Goal: Task Accomplishment & Management: Use online tool/utility

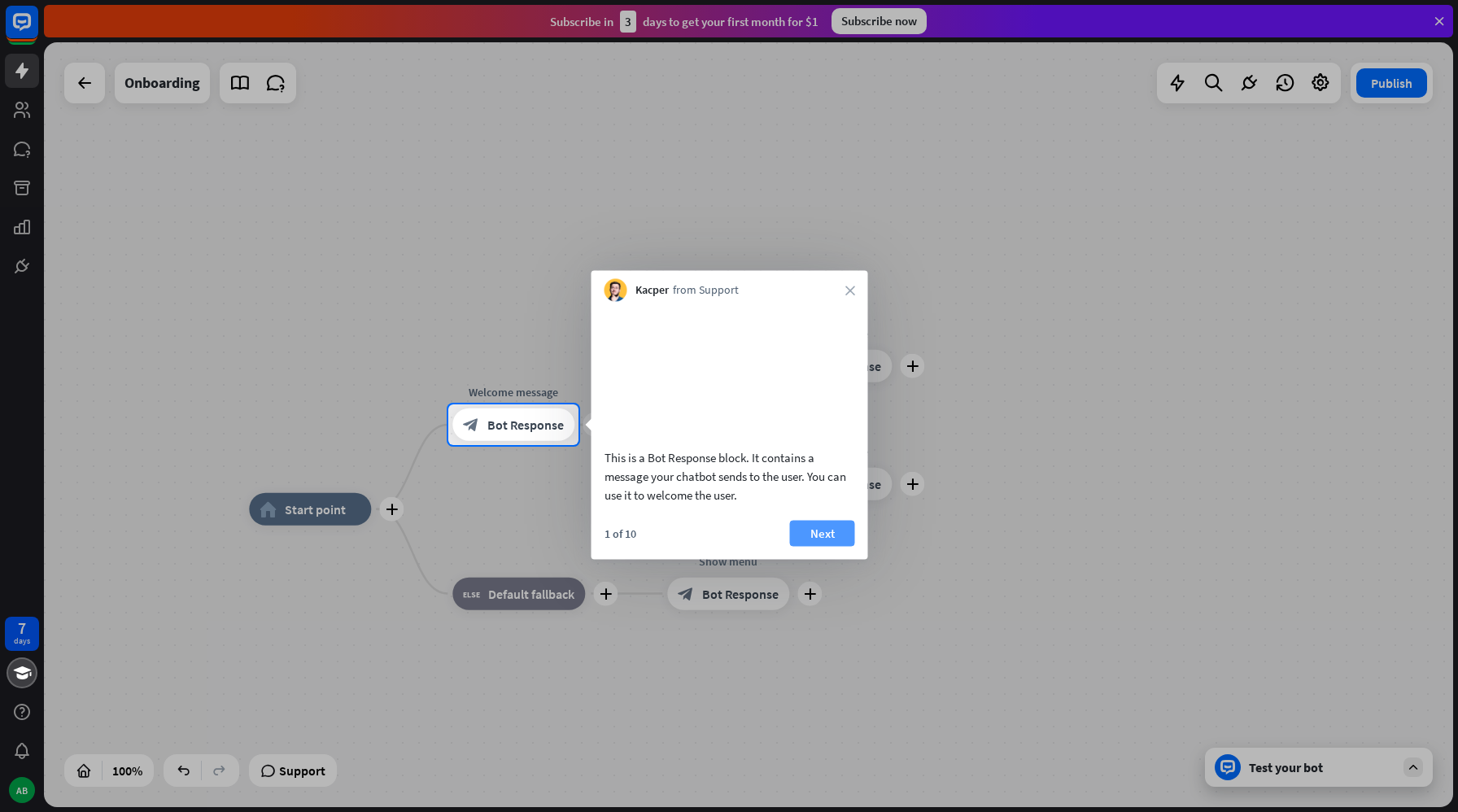
click at [830, 546] on button "Next" at bounding box center [823, 533] width 65 height 26
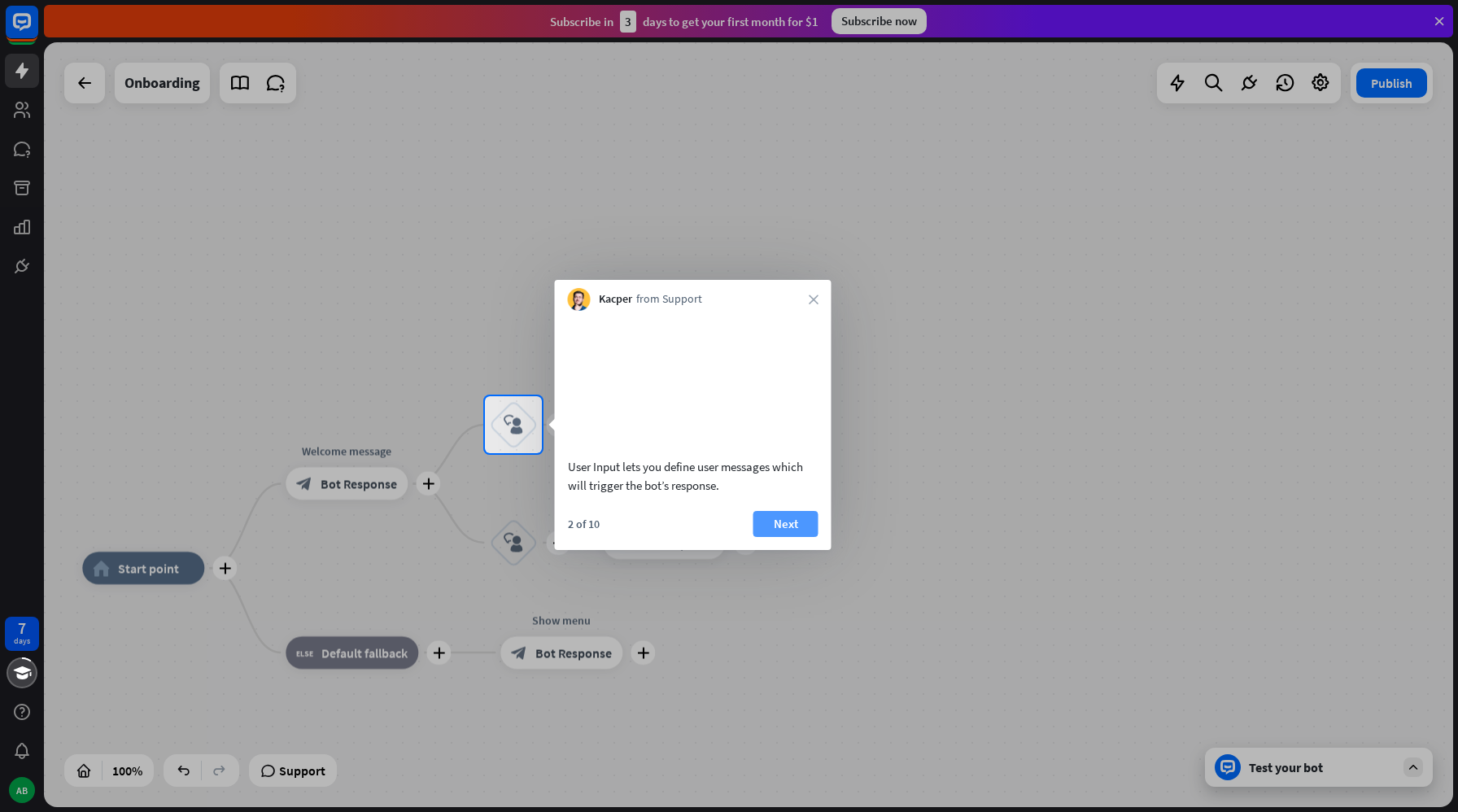
click at [786, 537] on button "Next" at bounding box center [787, 524] width 65 height 26
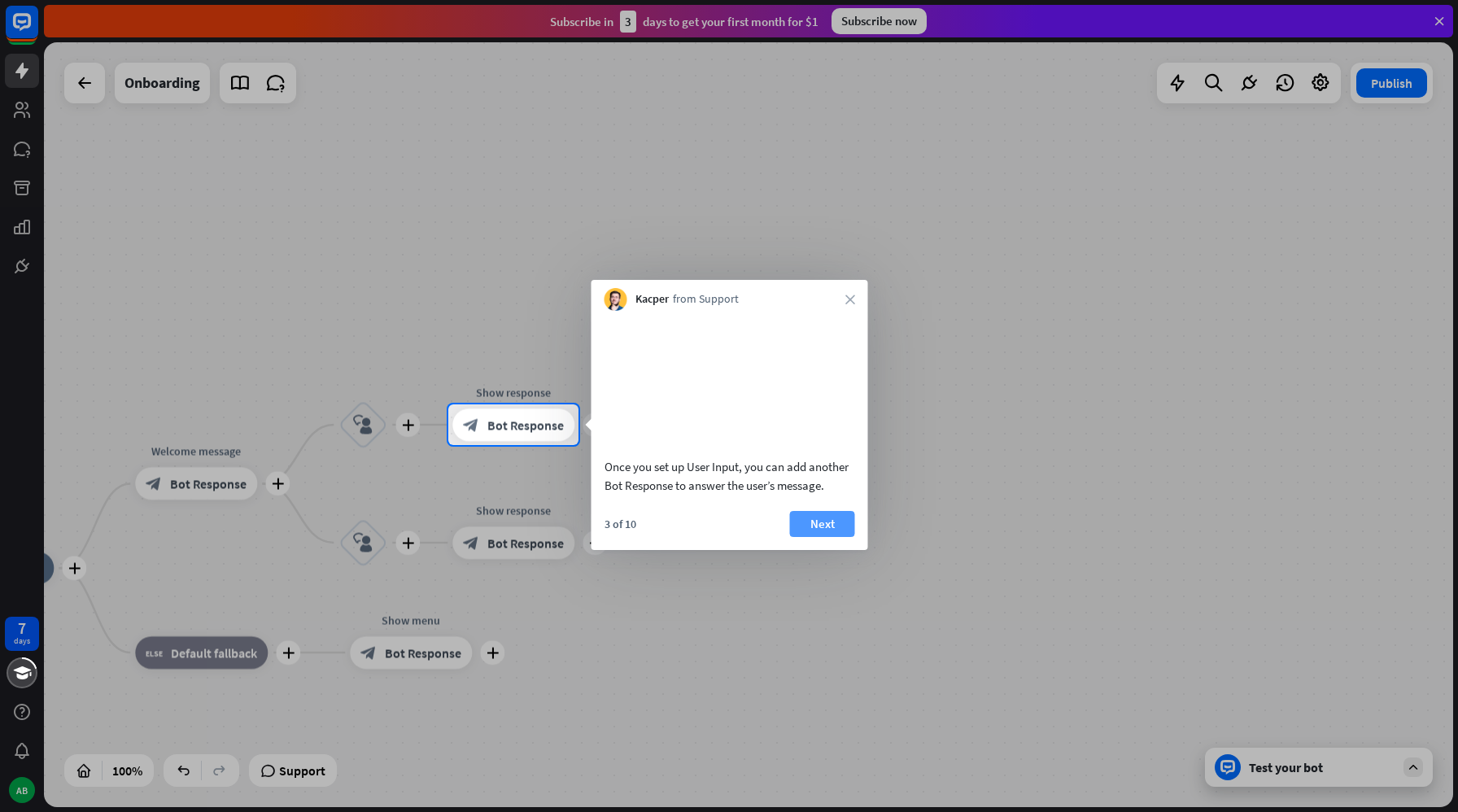
click at [823, 537] on button "Next" at bounding box center [823, 524] width 65 height 26
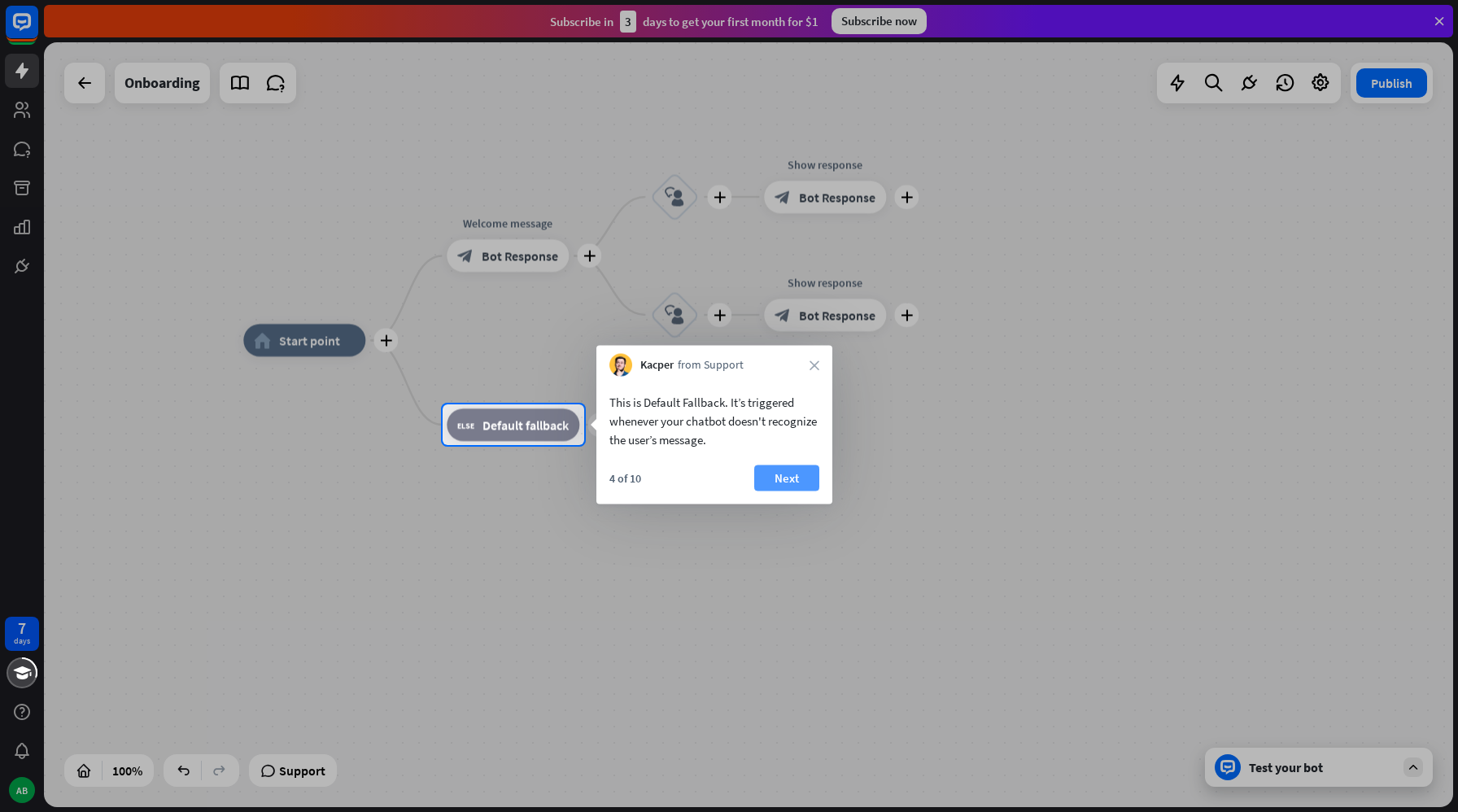
click at [783, 482] on button "Next" at bounding box center [787, 479] width 65 height 26
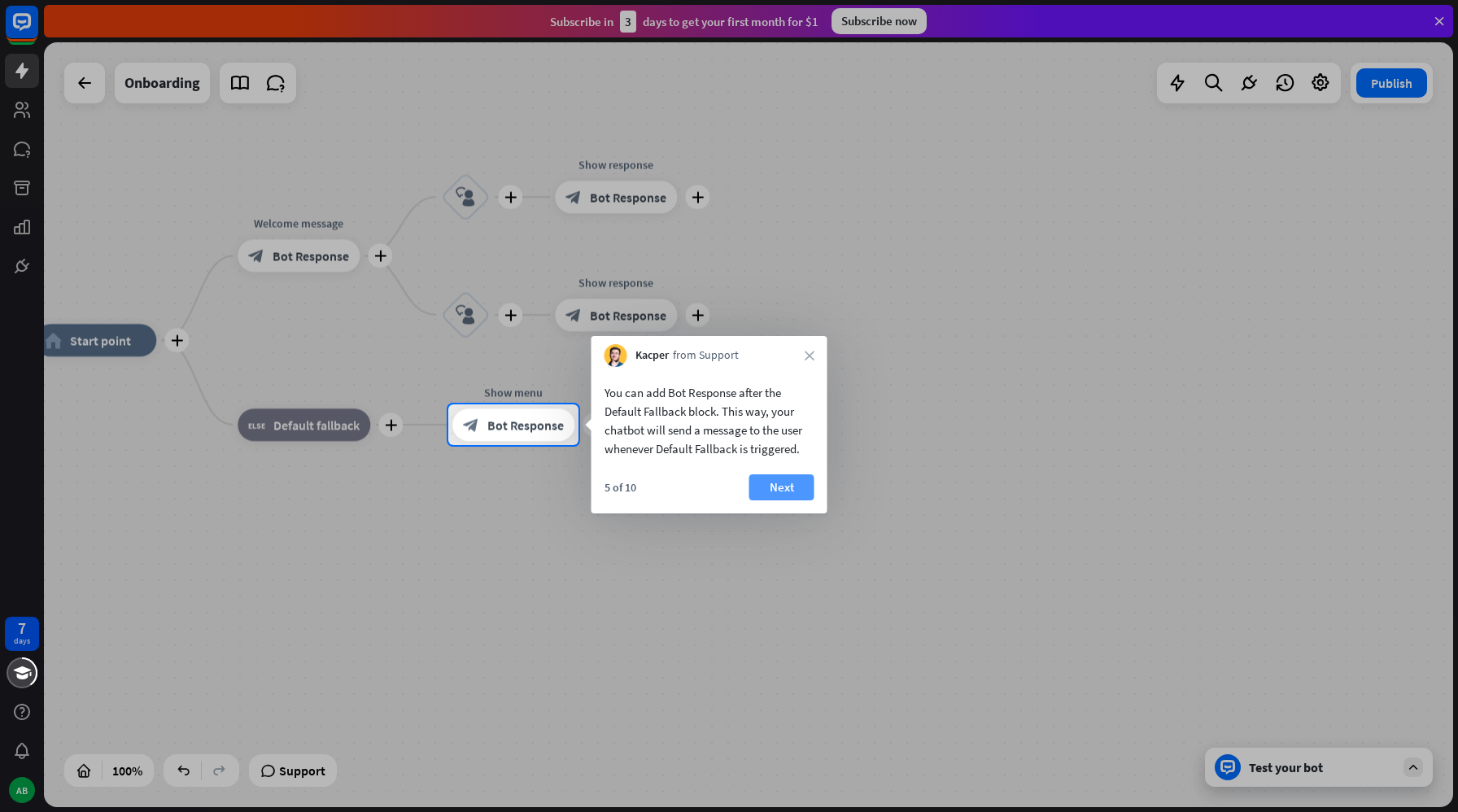
click at [783, 496] on button "Next" at bounding box center [782, 488] width 65 height 26
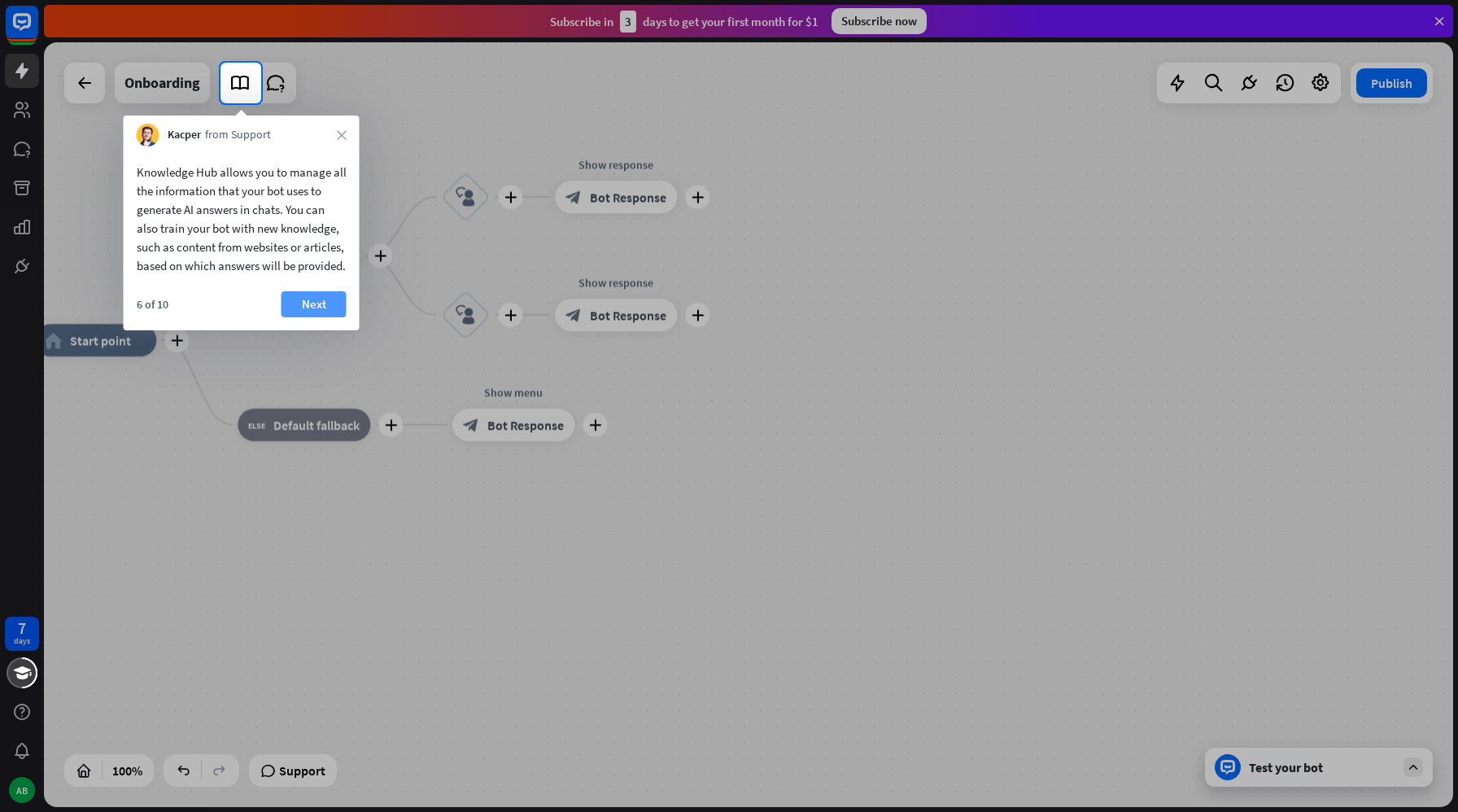
click at [314, 318] on button "Next" at bounding box center [314, 304] width 65 height 26
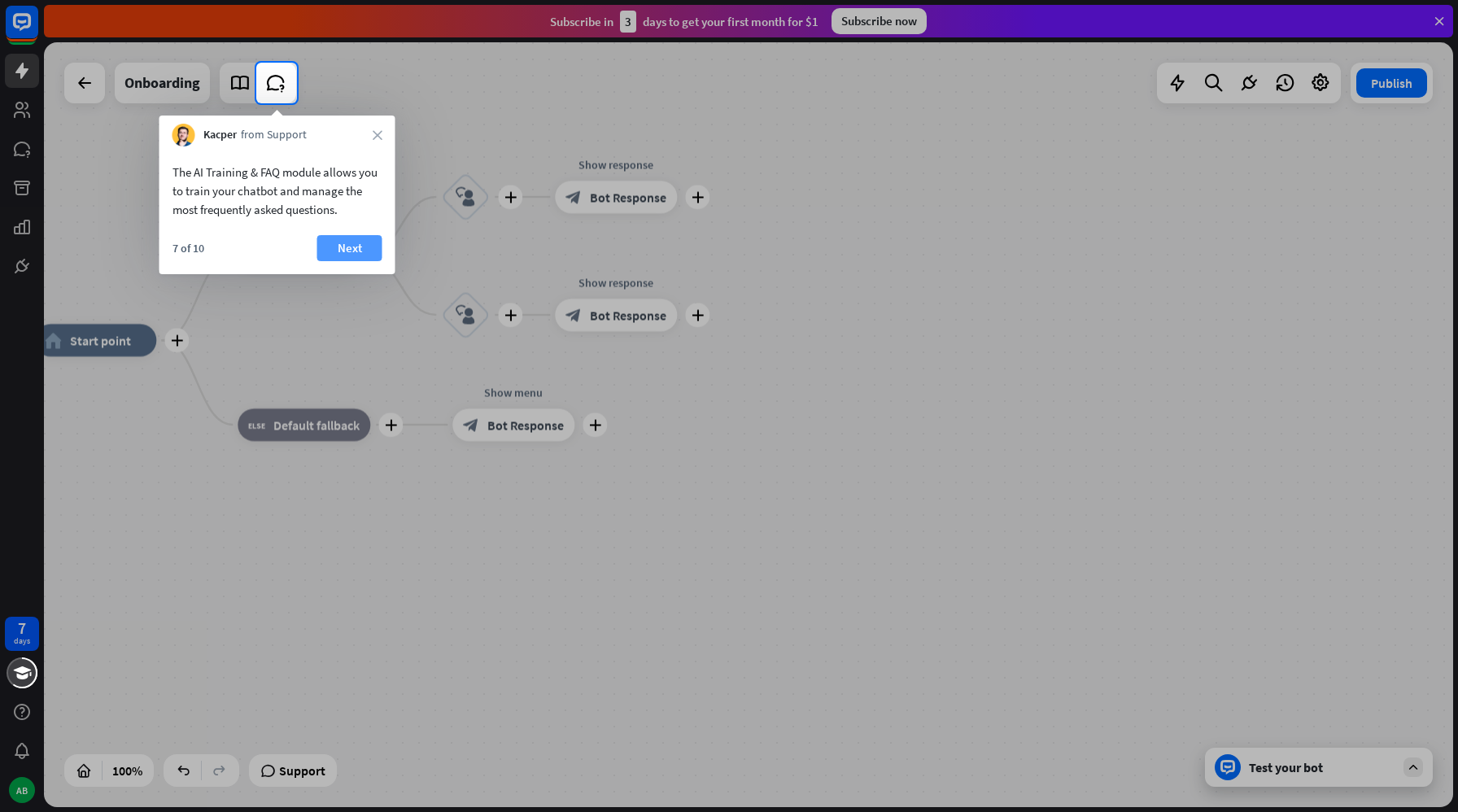
click at [345, 250] on button "Next" at bounding box center [350, 248] width 65 height 26
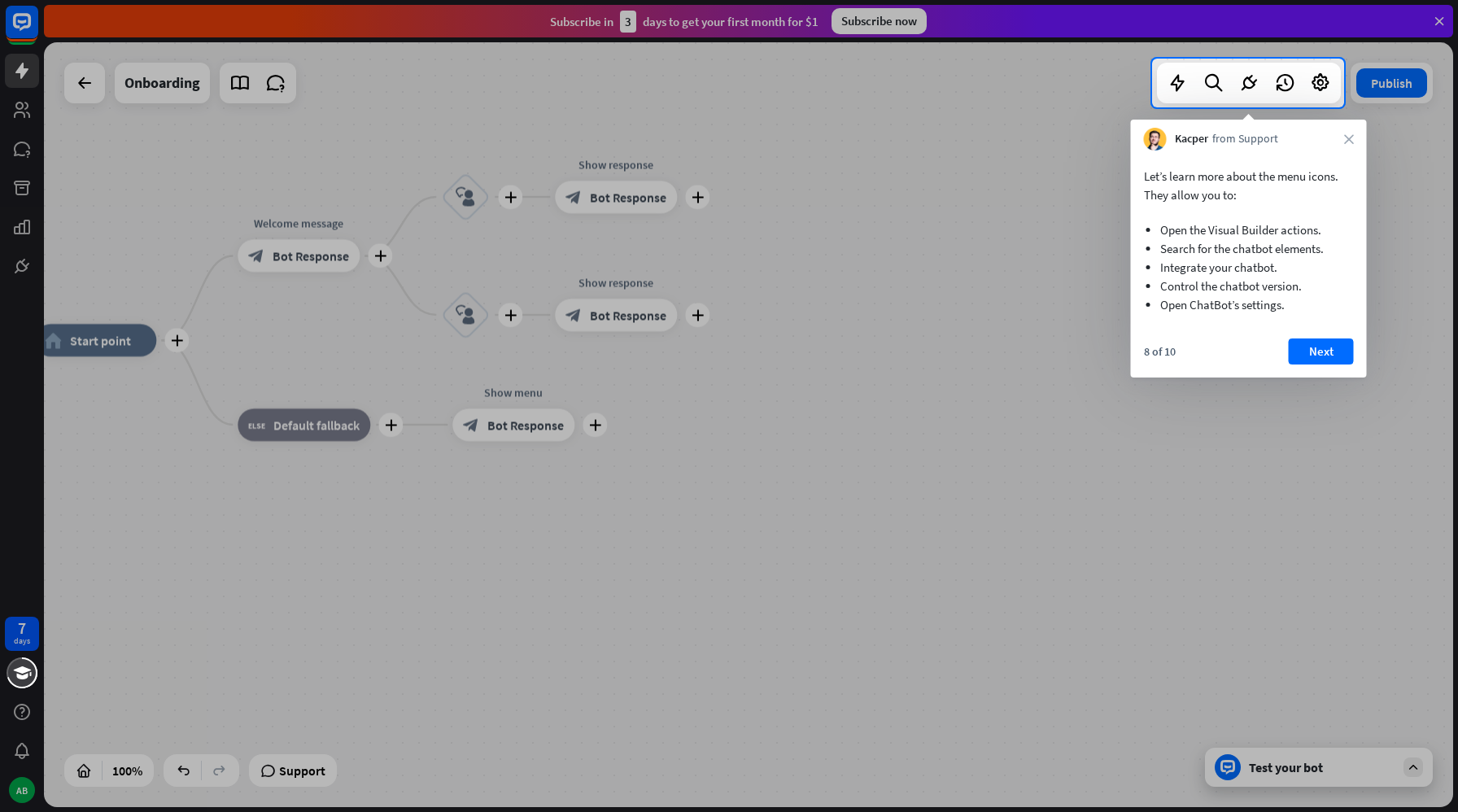
click at [1027, 220] on div at bounding box center [729, 459] width 1458 height 705
click at [1310, 357] on button "Next" at bounding box center [1321, 351] width 65 height 26
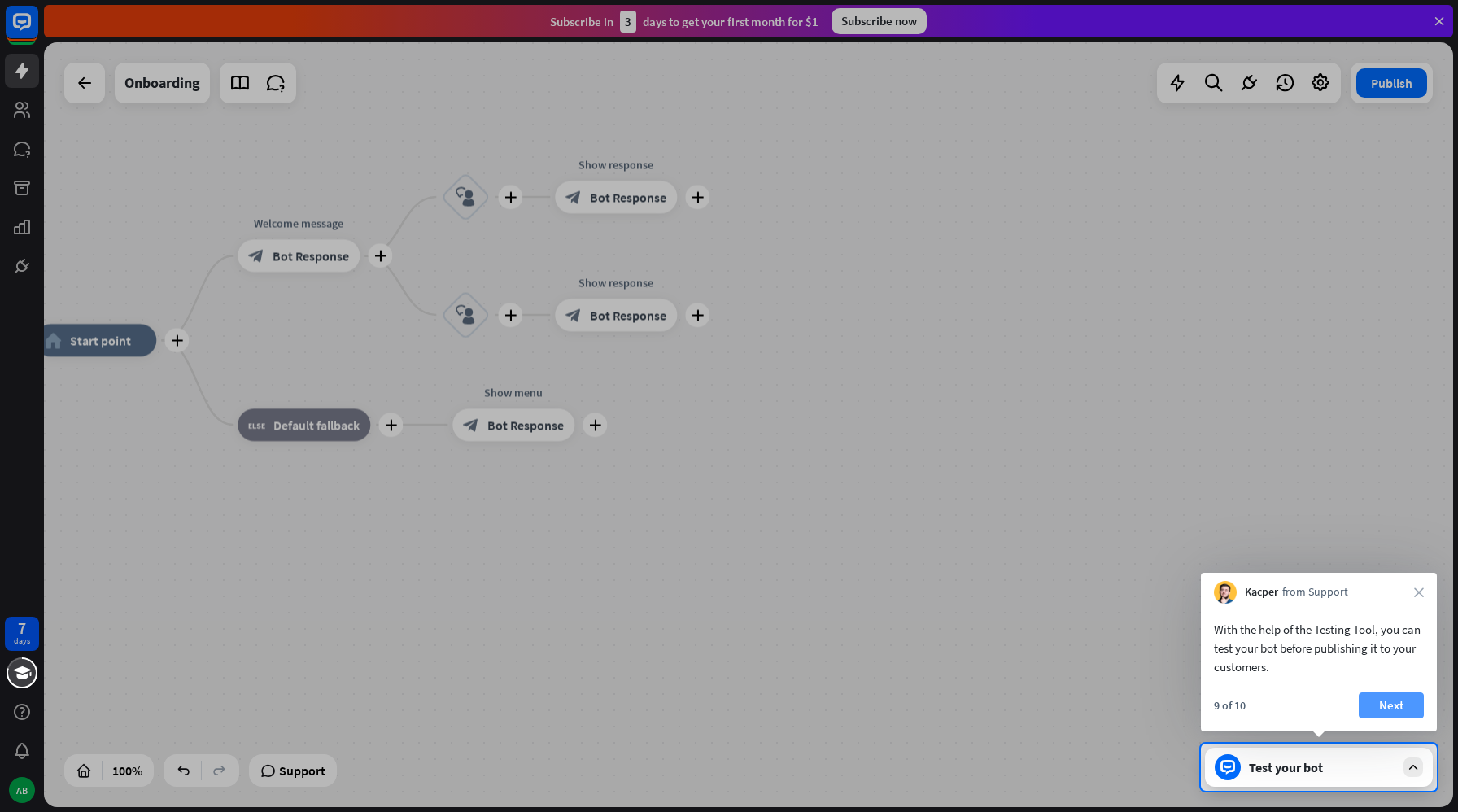
click at [1396, 712] on button "Next" at bounding box center [1391, 705] width 65 height 26
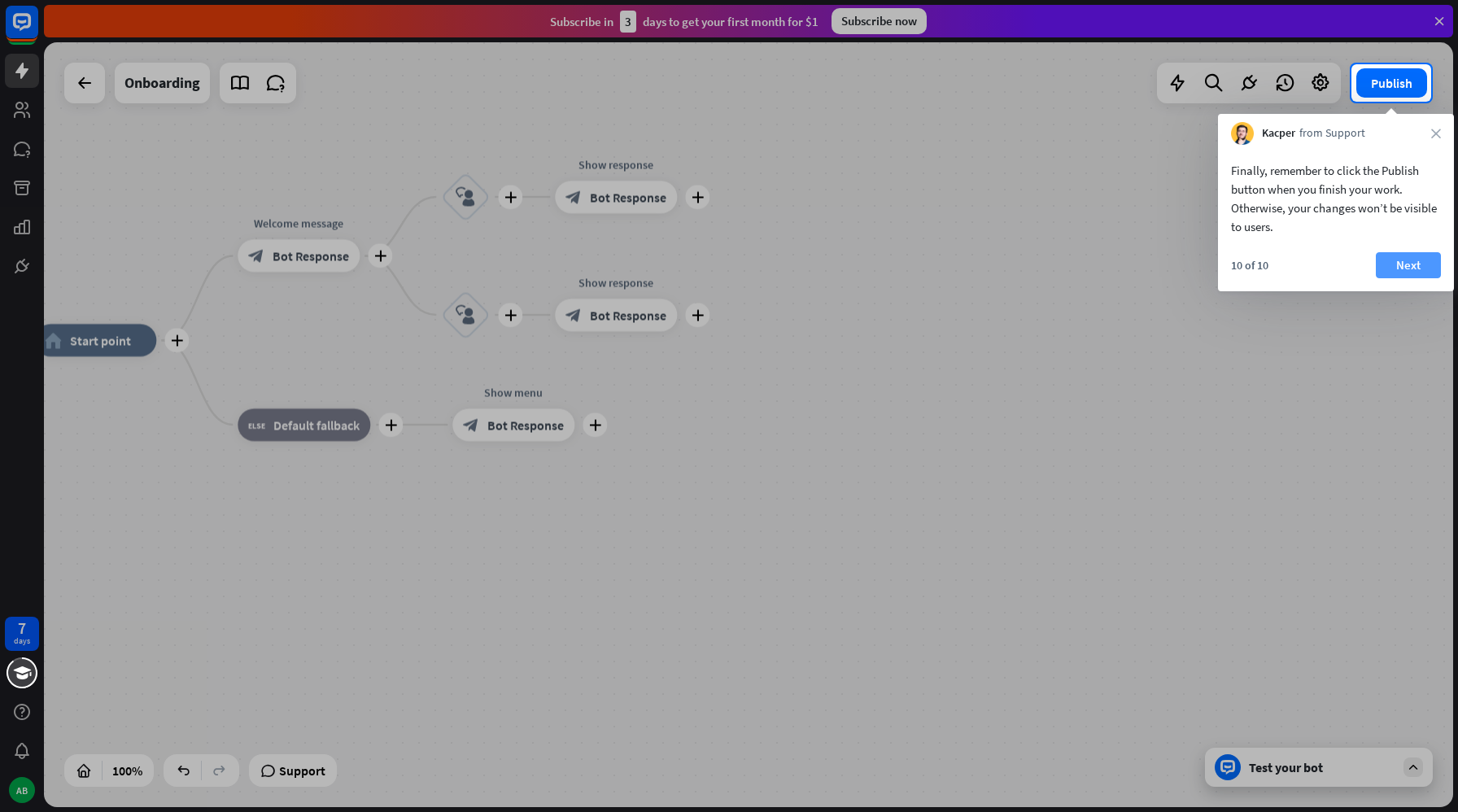
click at [1406, 253] on button "Next" at bounding box center [1409, 265] width 65 height 26
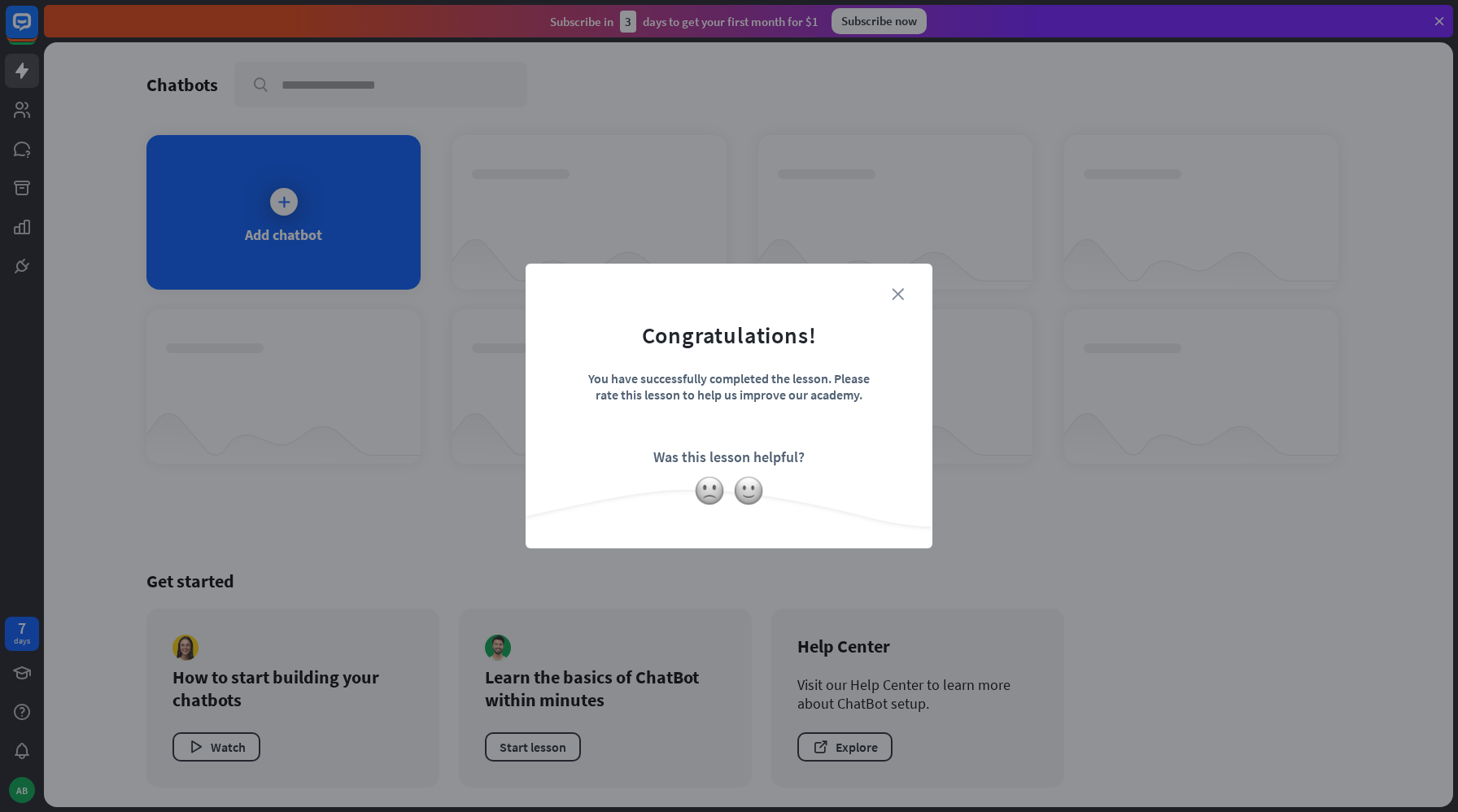
click at [901, 296] on icon "close" at bounding box center [898, 294] width 12 height 12
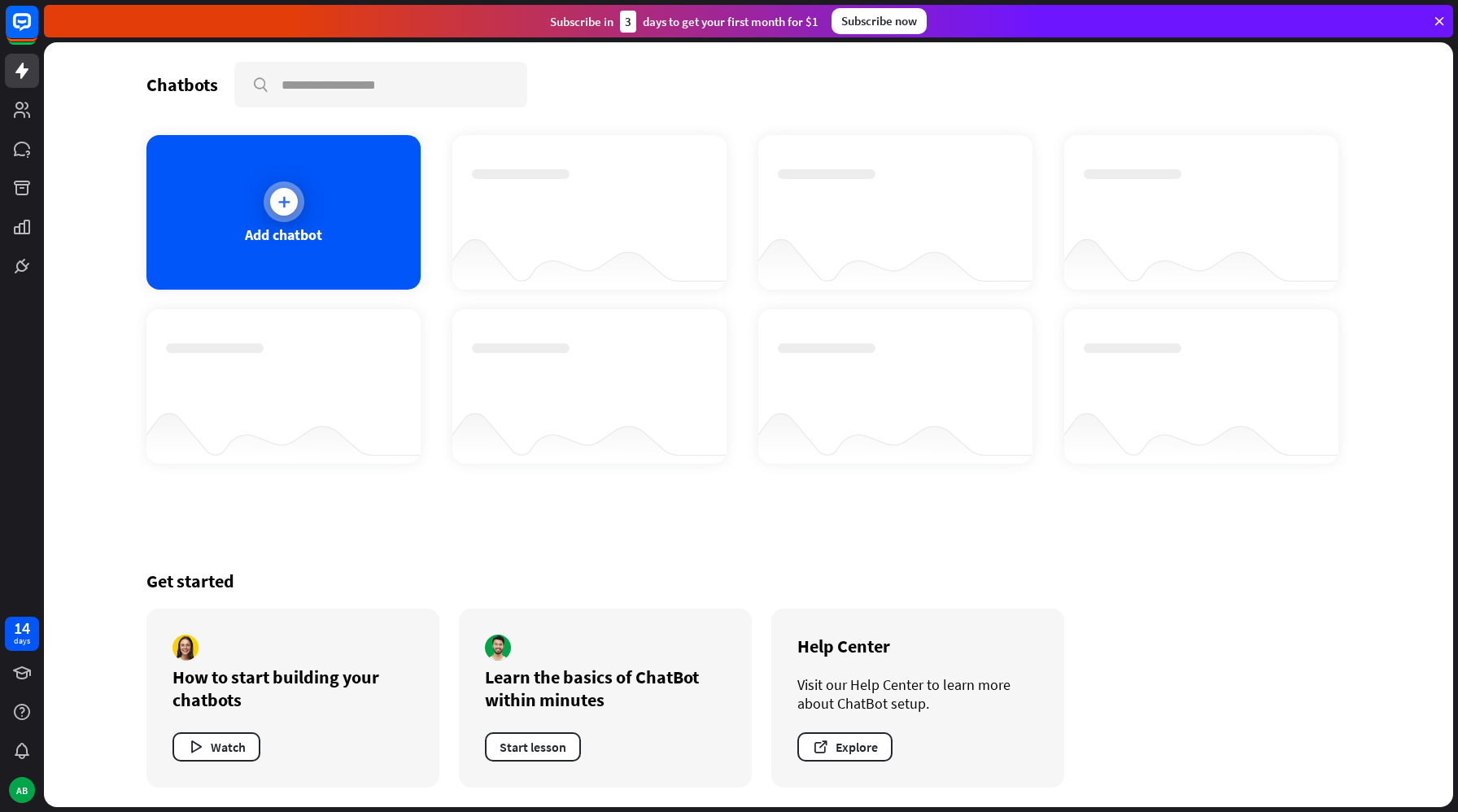
click at [288, 195] on icon at bounding box center [284, 202] width 17 height 17
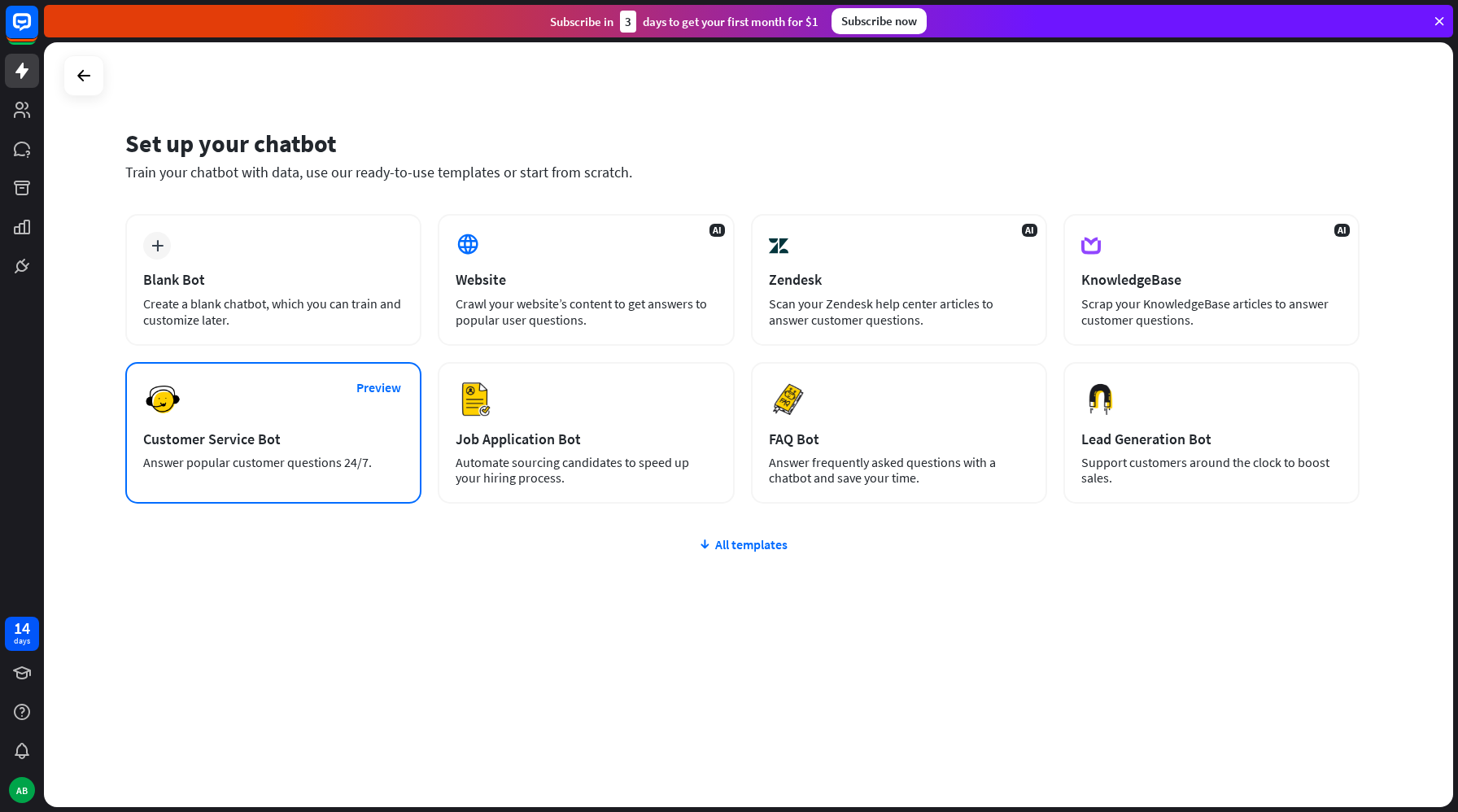
click at [315, 430] on div "Customer Service Bot" at bounding box center [273, 438] width 261 height 19
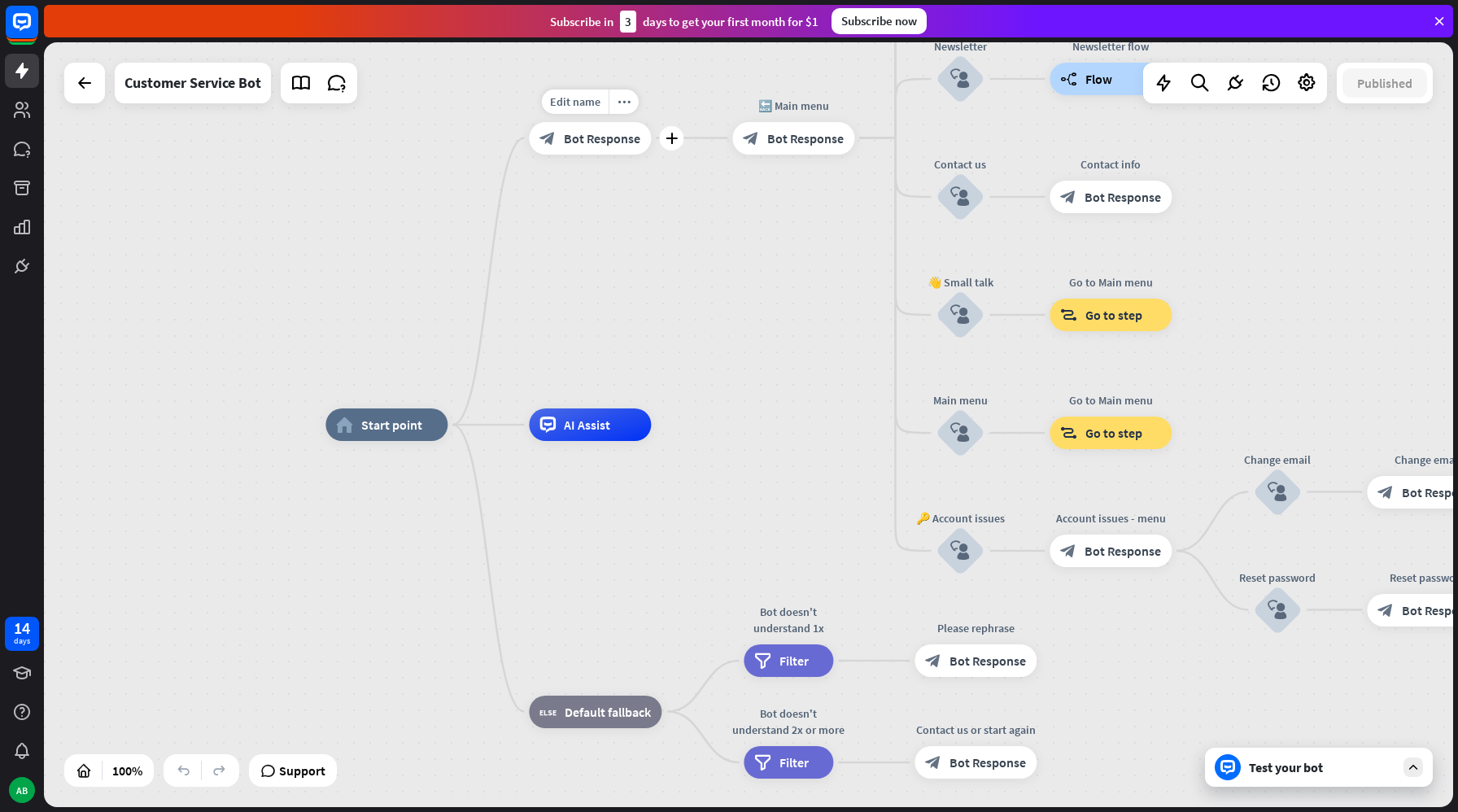
click at [582, 139] on span "Bot Response" at bounding box center [603, 138] width 77 height 17
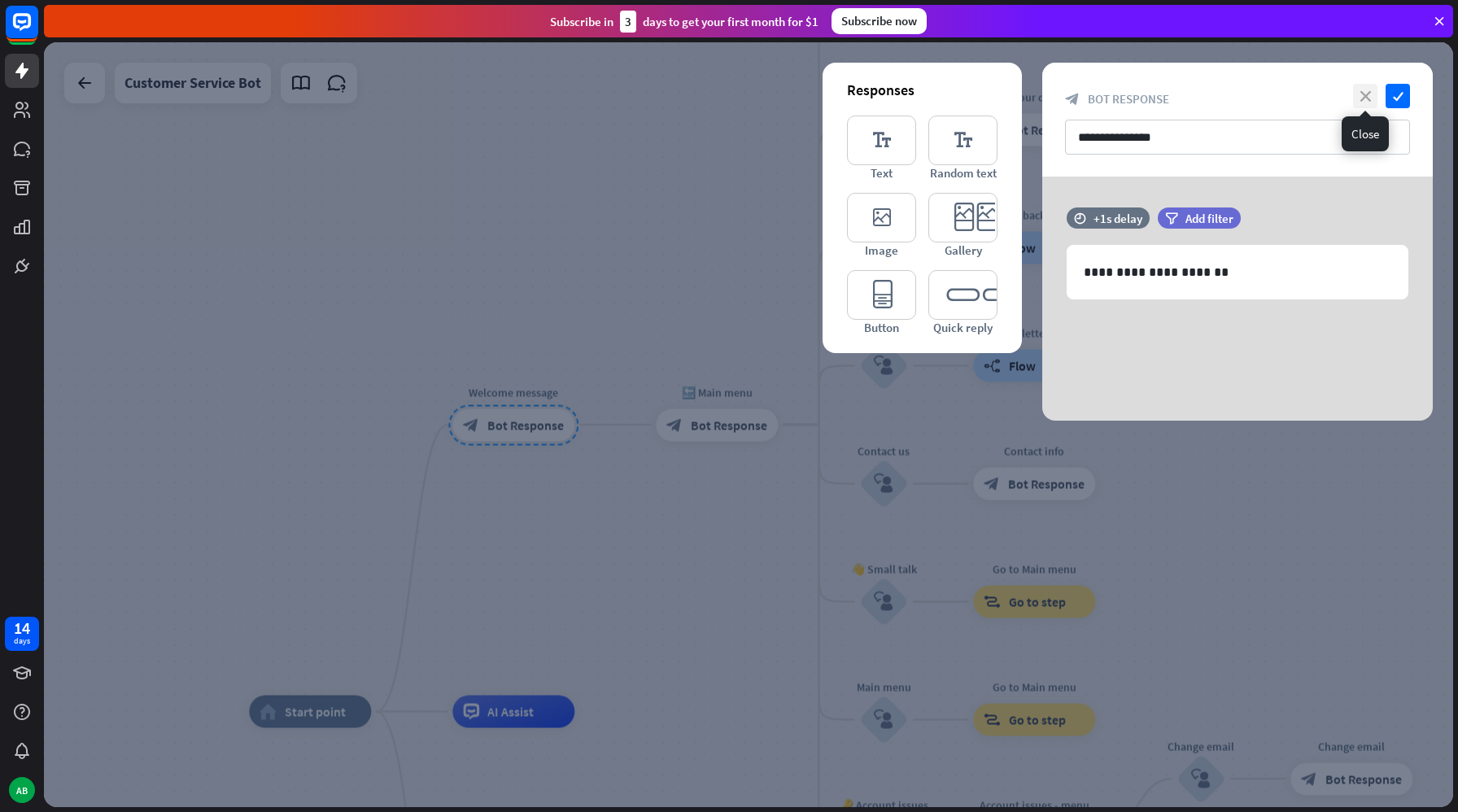
click at [1365, 100] on icon "close" at bounding box center [1366, 95] width 25 height 25
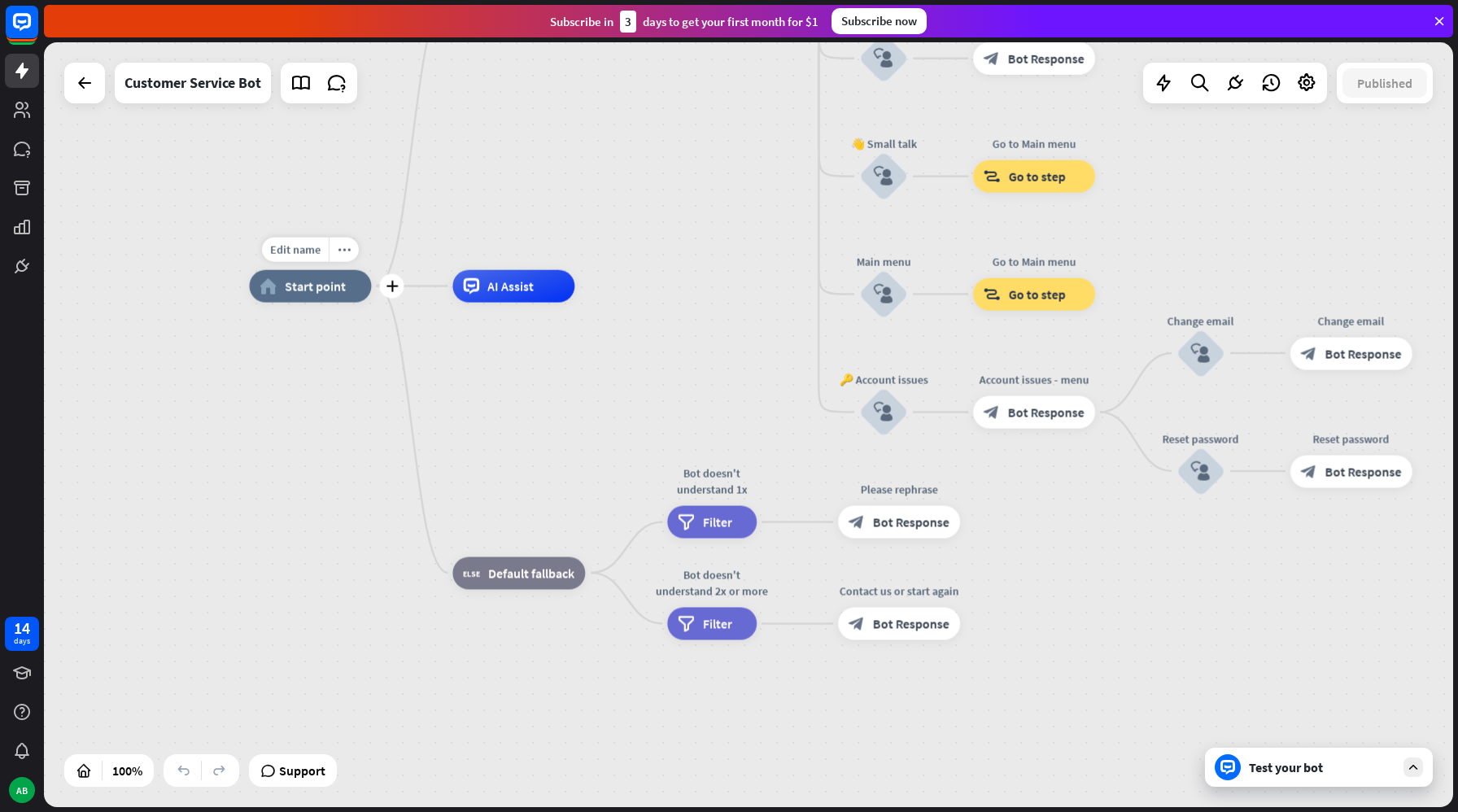
click at [320, 289] on span "Start point" at bounding box center [316, 286] width 61 height 17
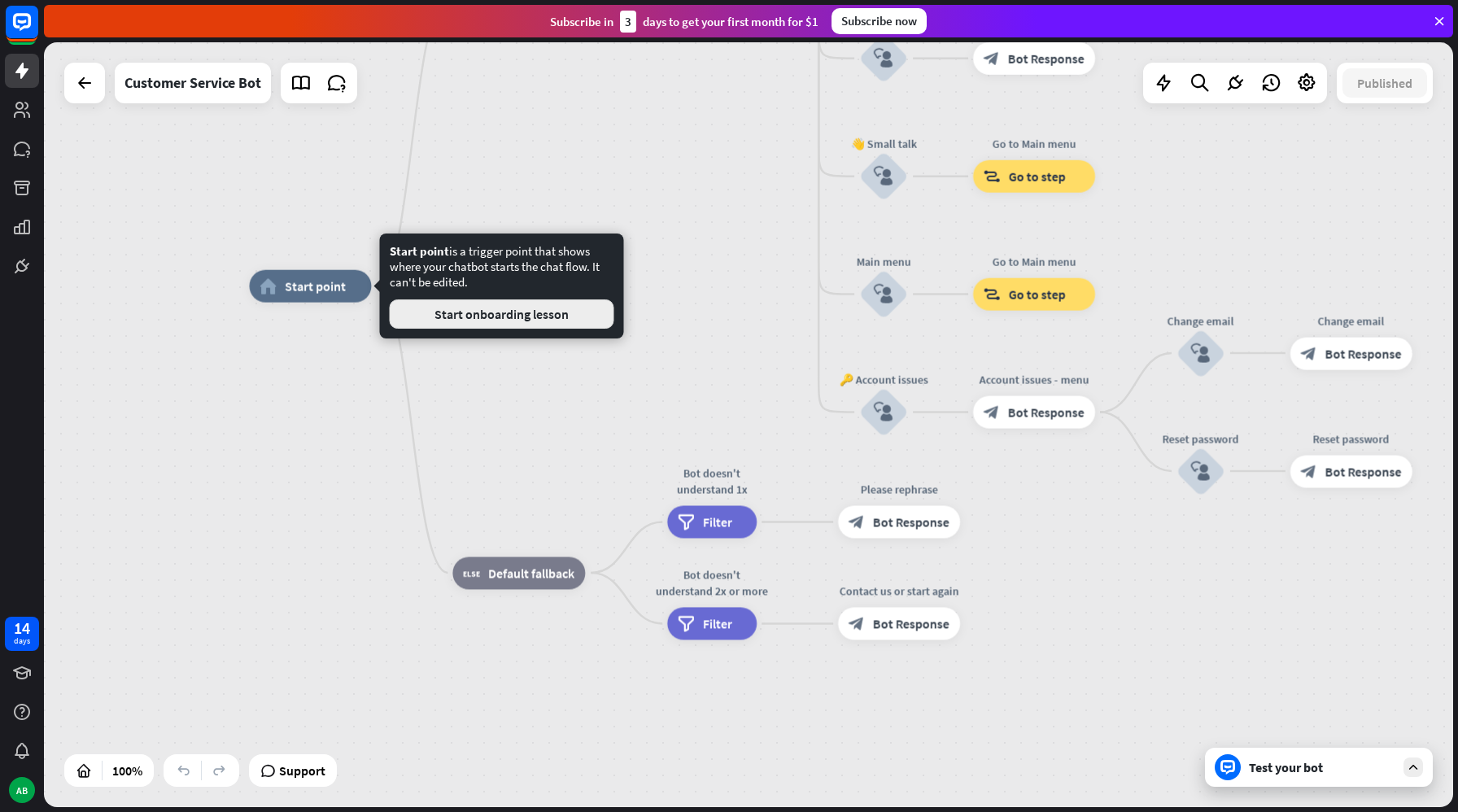
click at [448, 316] on button "Start onboarding lesson" at bounding box center [502, 315] width 224 height 29
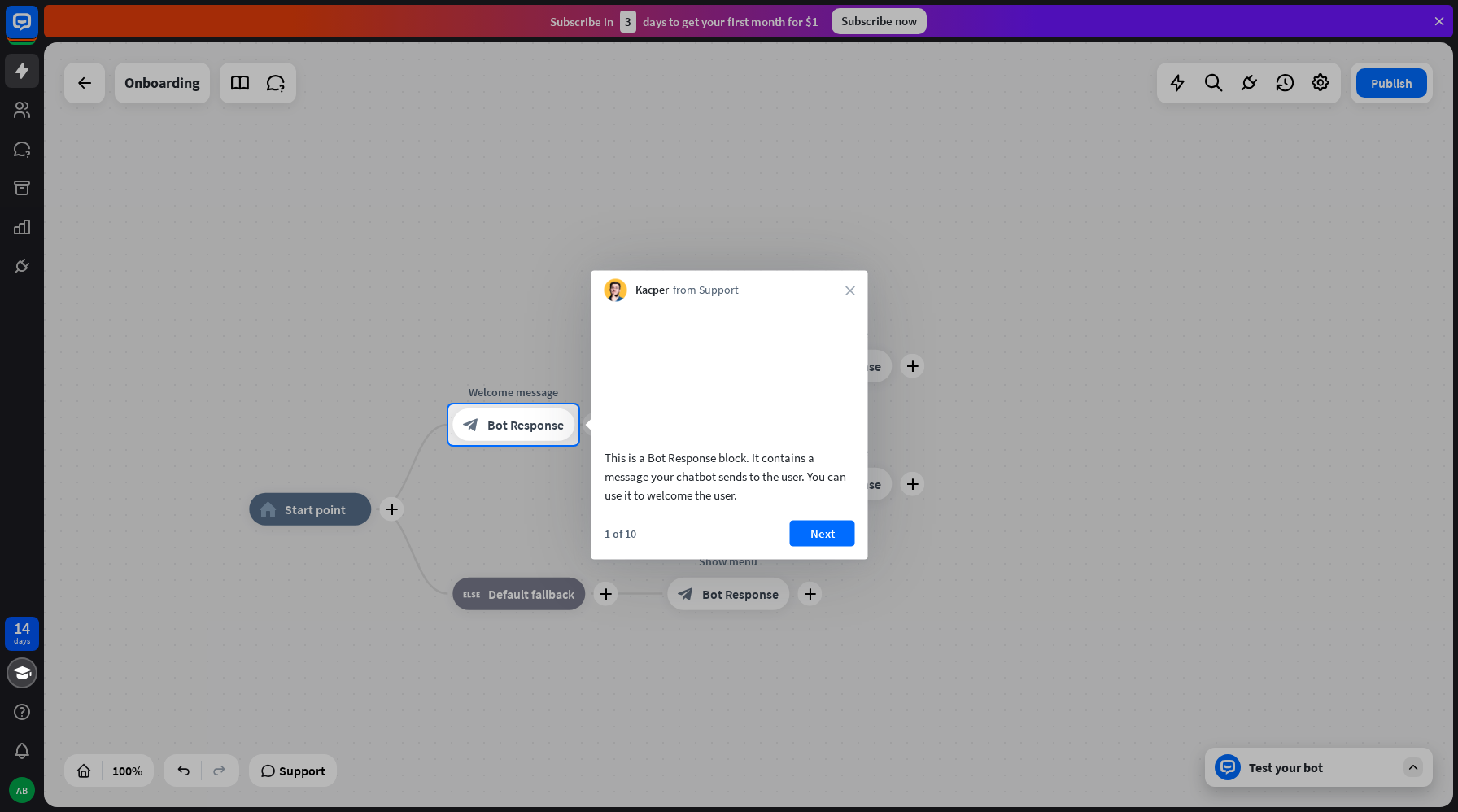
click at [740, 397] on video at bounding box center [729, 372] width 251 height 125
click at [542, 438] on div "block_bot_response Bot Response" at bounding box center [513, 425] width 122 height 32
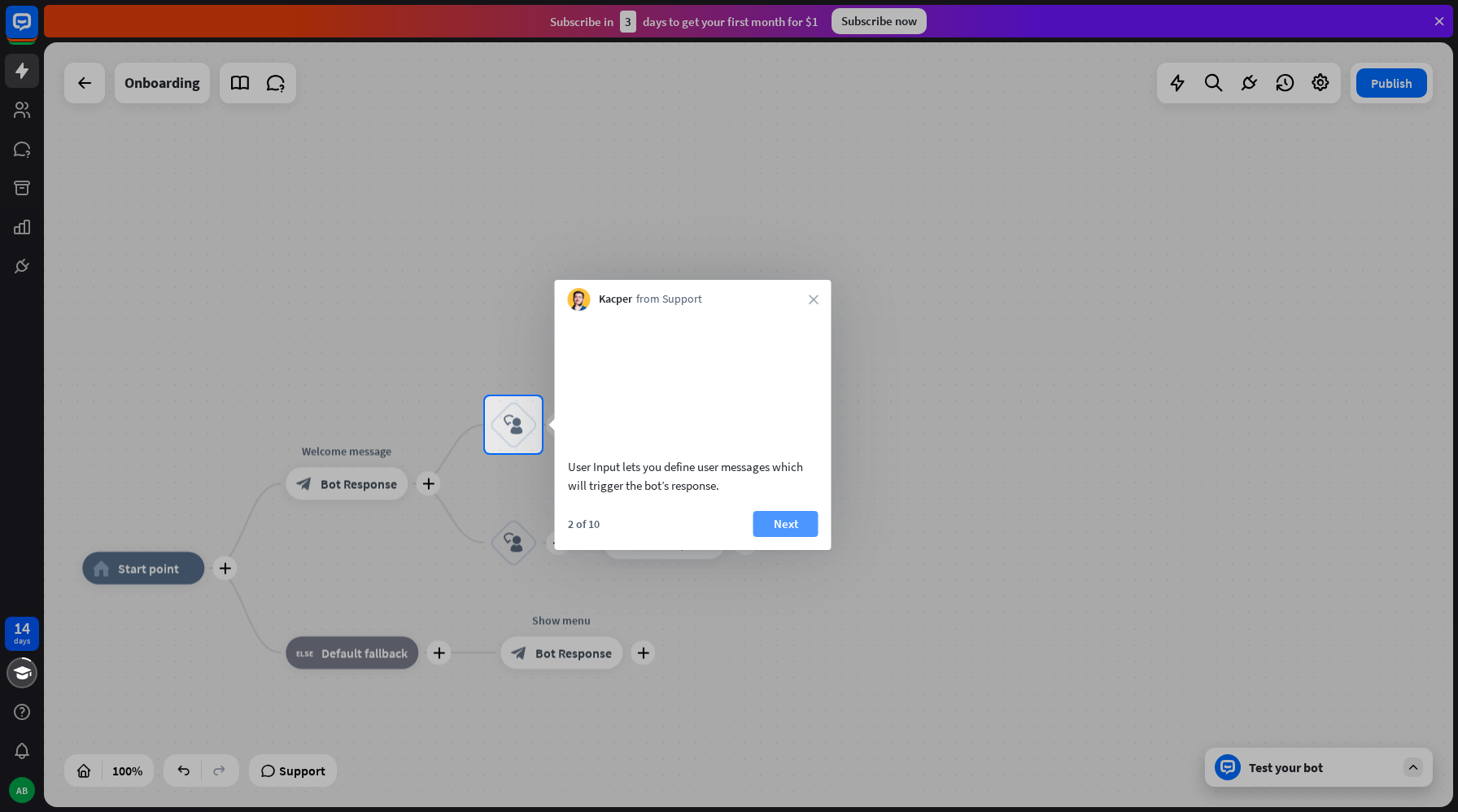
click at [784, 537] on button "Next" at bounding box center [787, 524] width 65 height 26
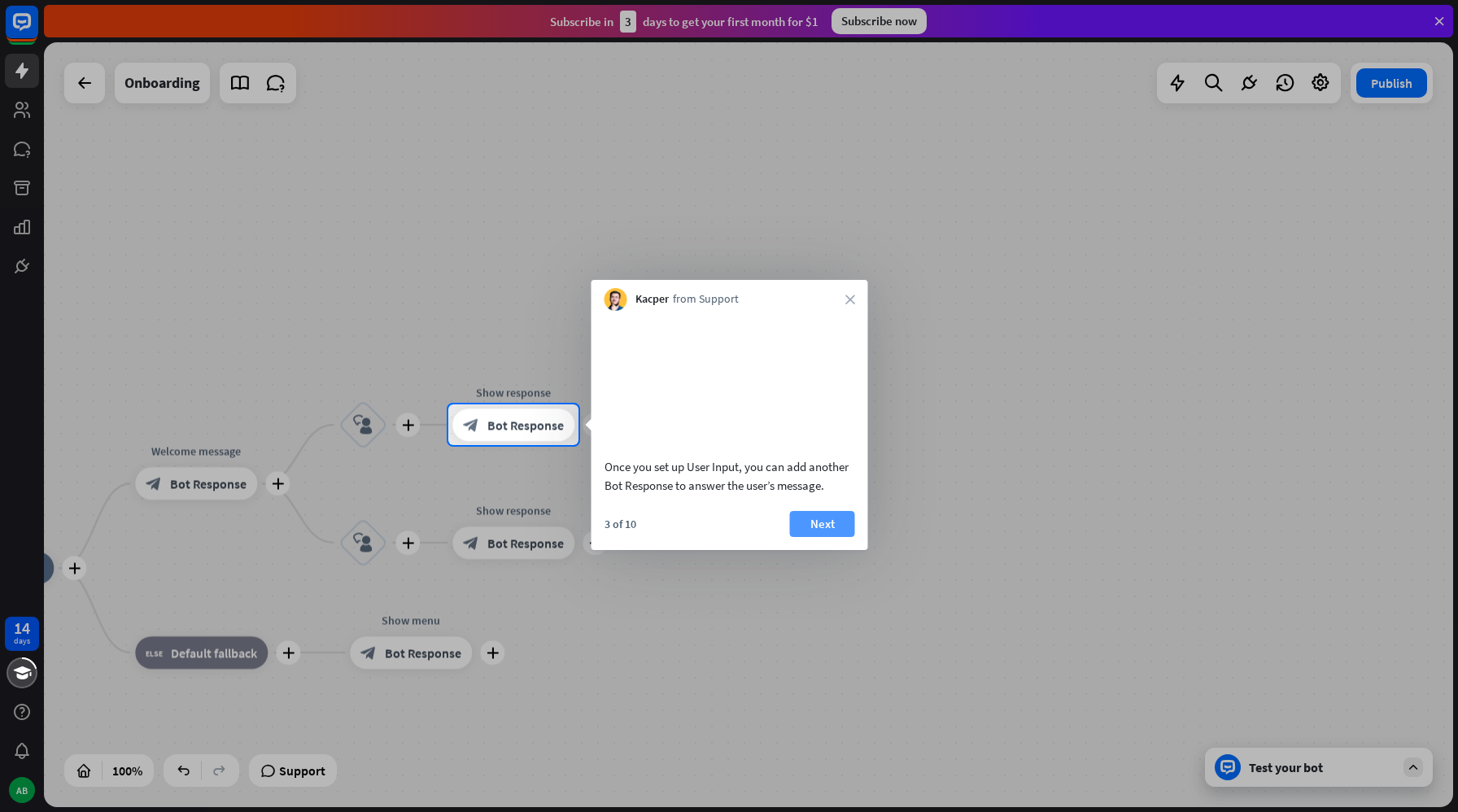
click at [818, 537] on button "Next" at bounding box center [823, 524] width 65 height 26
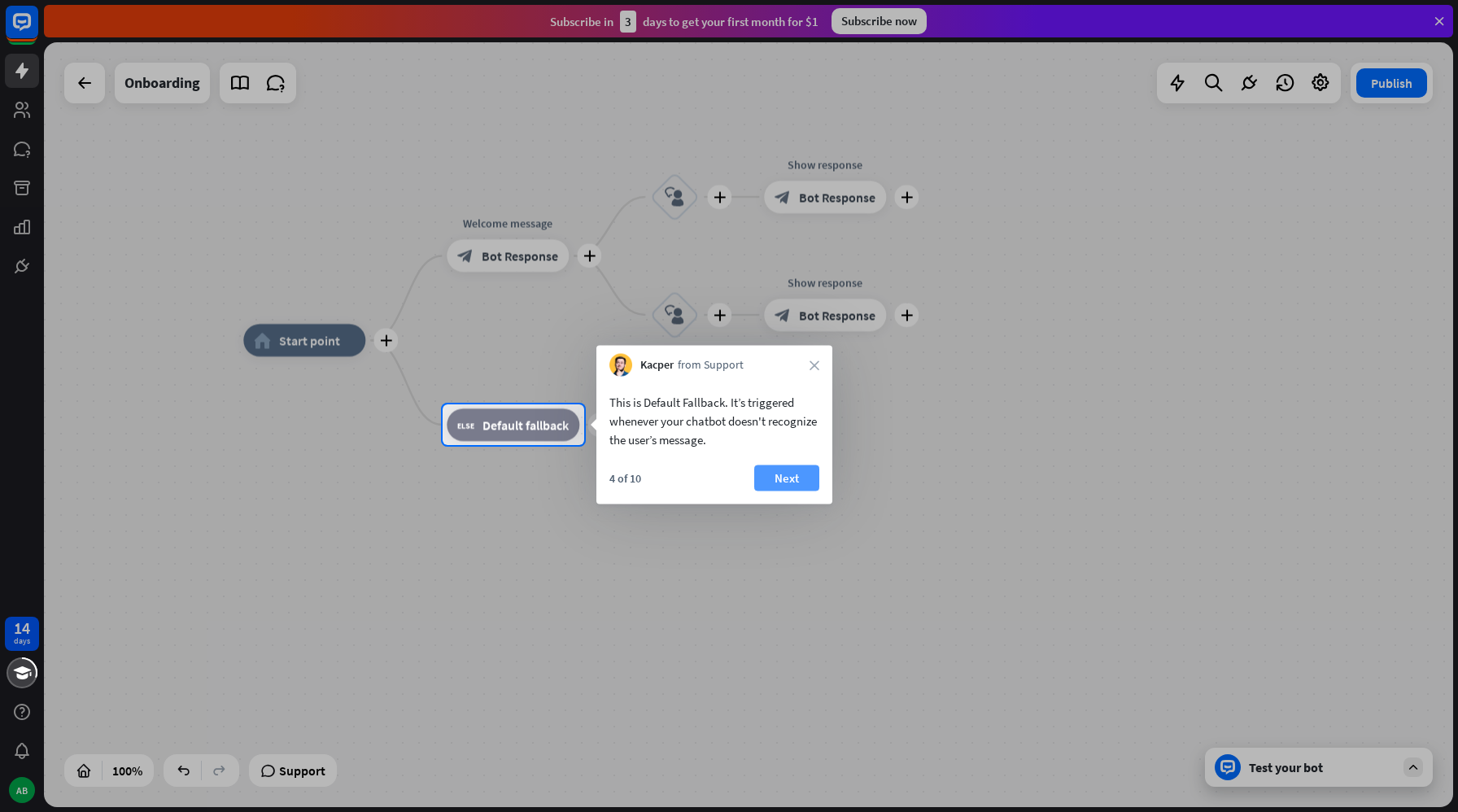
click at [790, 470] on button "Next" at bounding box center [787, 479] width 65 height 26
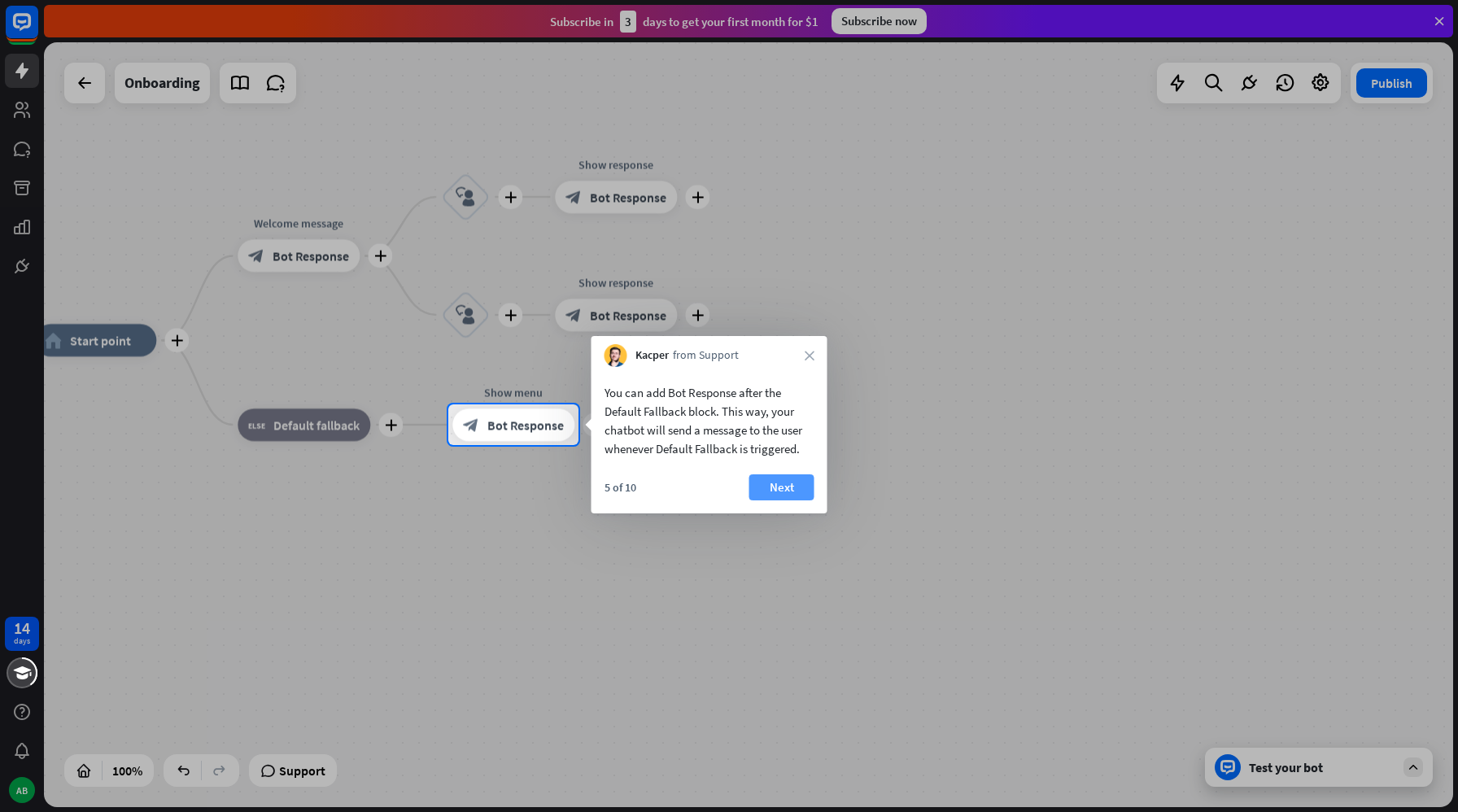
click at [801, 481] on button "Next" at bounding box center [782, 488] width 65 height 26
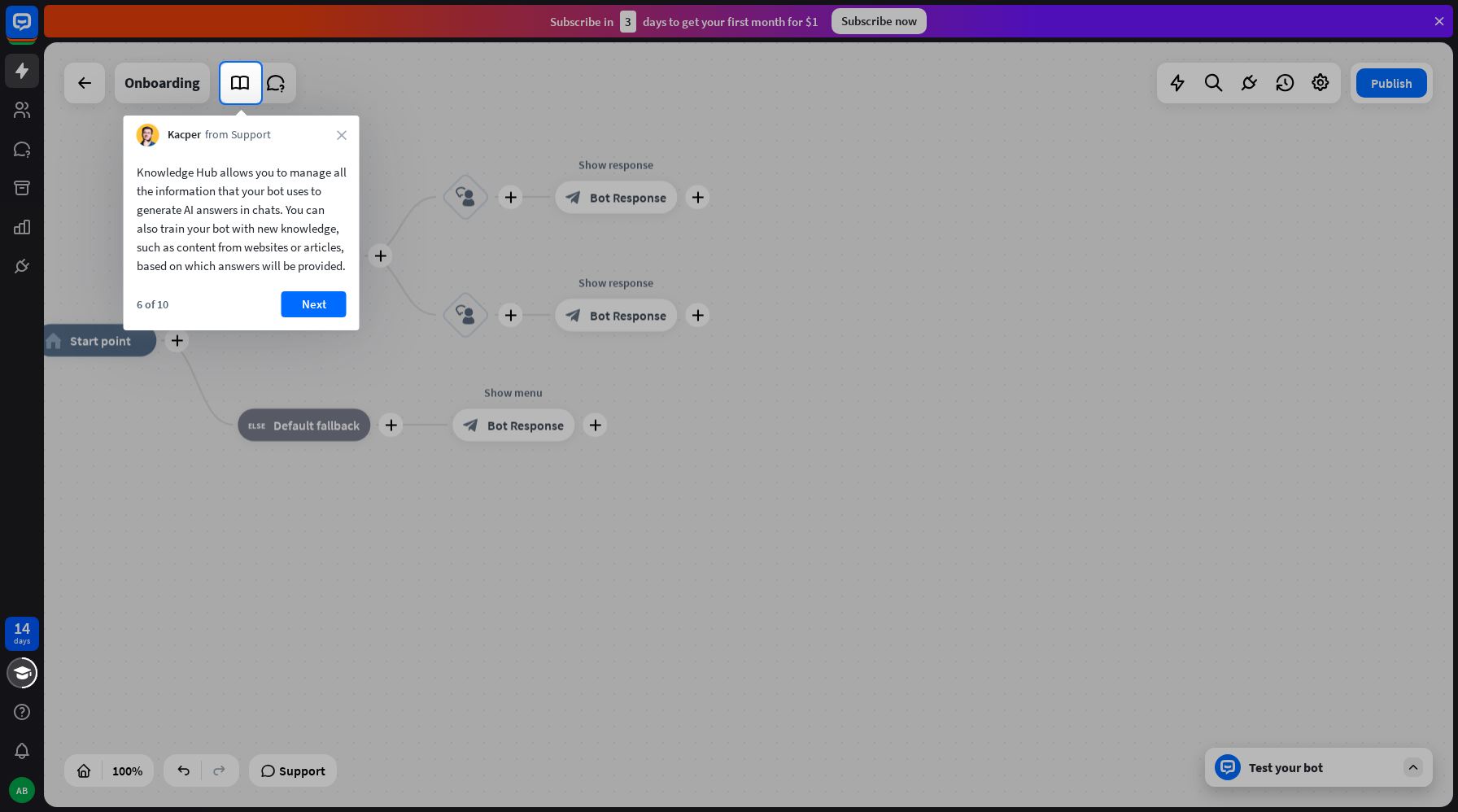
click at [634, 115] on div at bounding box center [729, 457] width 1458 height 709
click at [358, 135] on div "Kacper from Support close" at bounding box center [242, 131] width 236 height 30
click at [347, 139] on div "Kacper from Support close" at bounding box center [242, 131] width 236 height 30
click at [343, 133] on icon "close" at bounding box center [342, 135] width 10 height 10
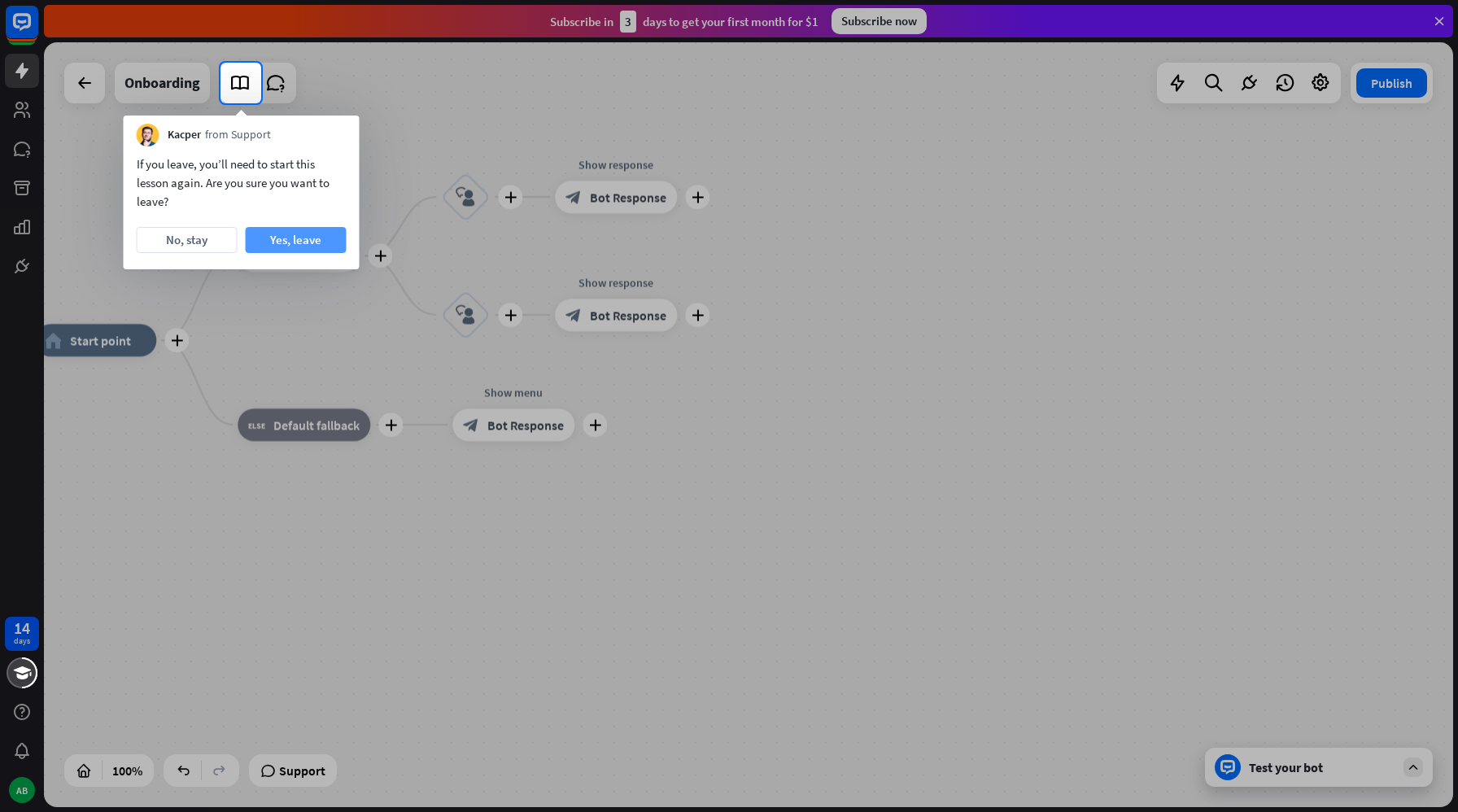
click at [291, 236] on button "Yes, leave" at bounding box center [296, 240] width 101 height 26
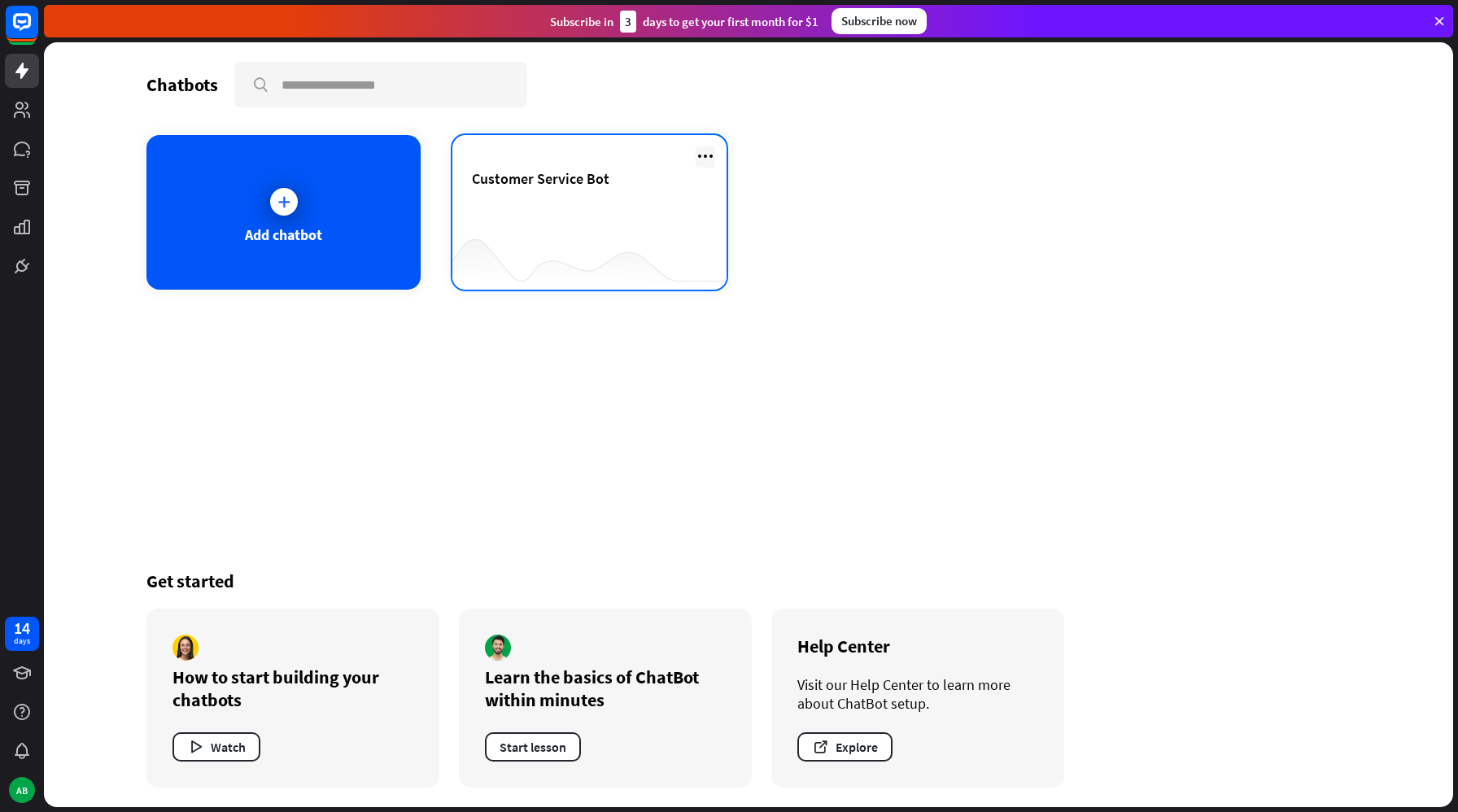
click at [708, 157] on icon at bounding box center [706, 156] width 20 height 20
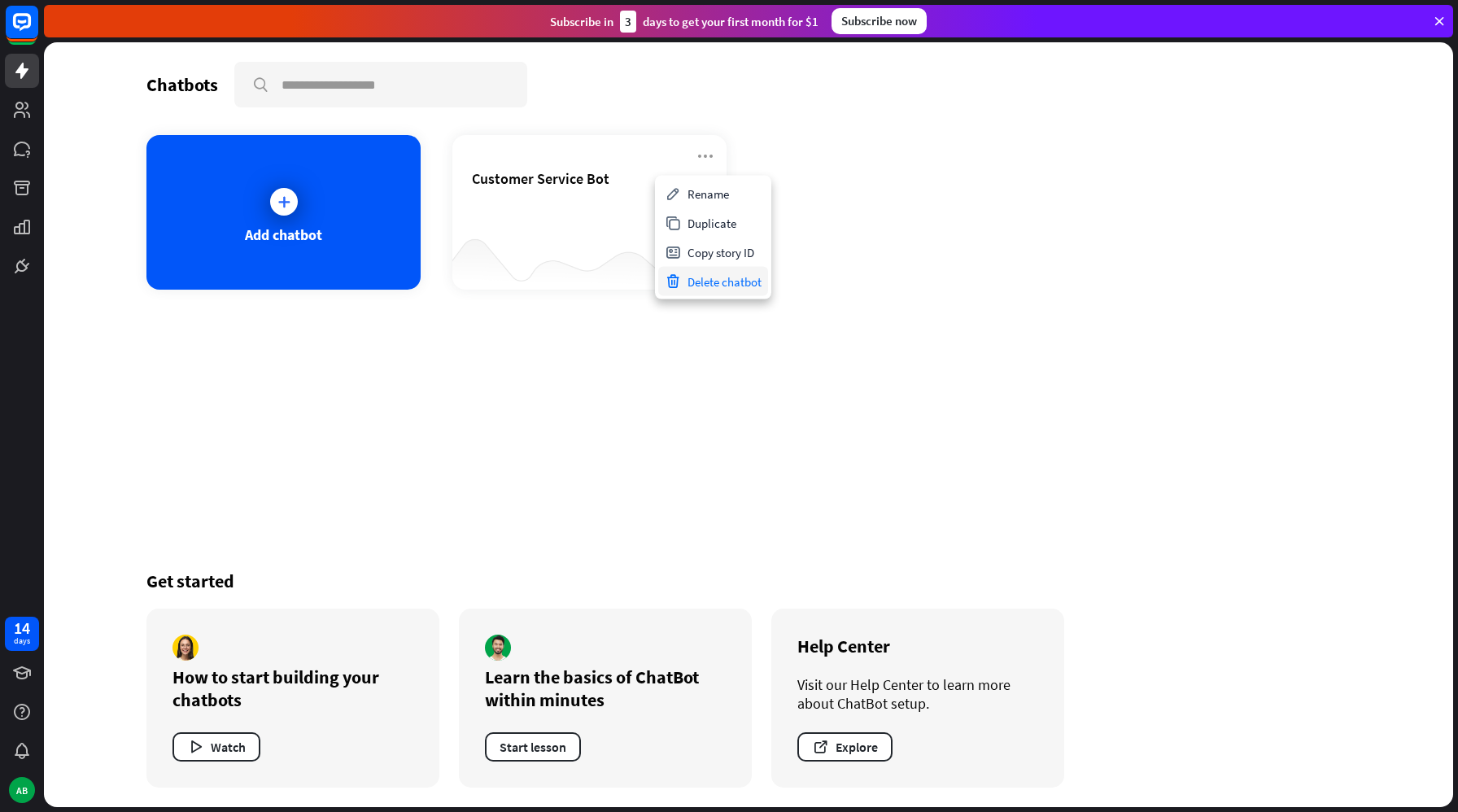
click at [732, 283] on div "Delete chatbot" at bounding box center [714, 282] width 110 height 29
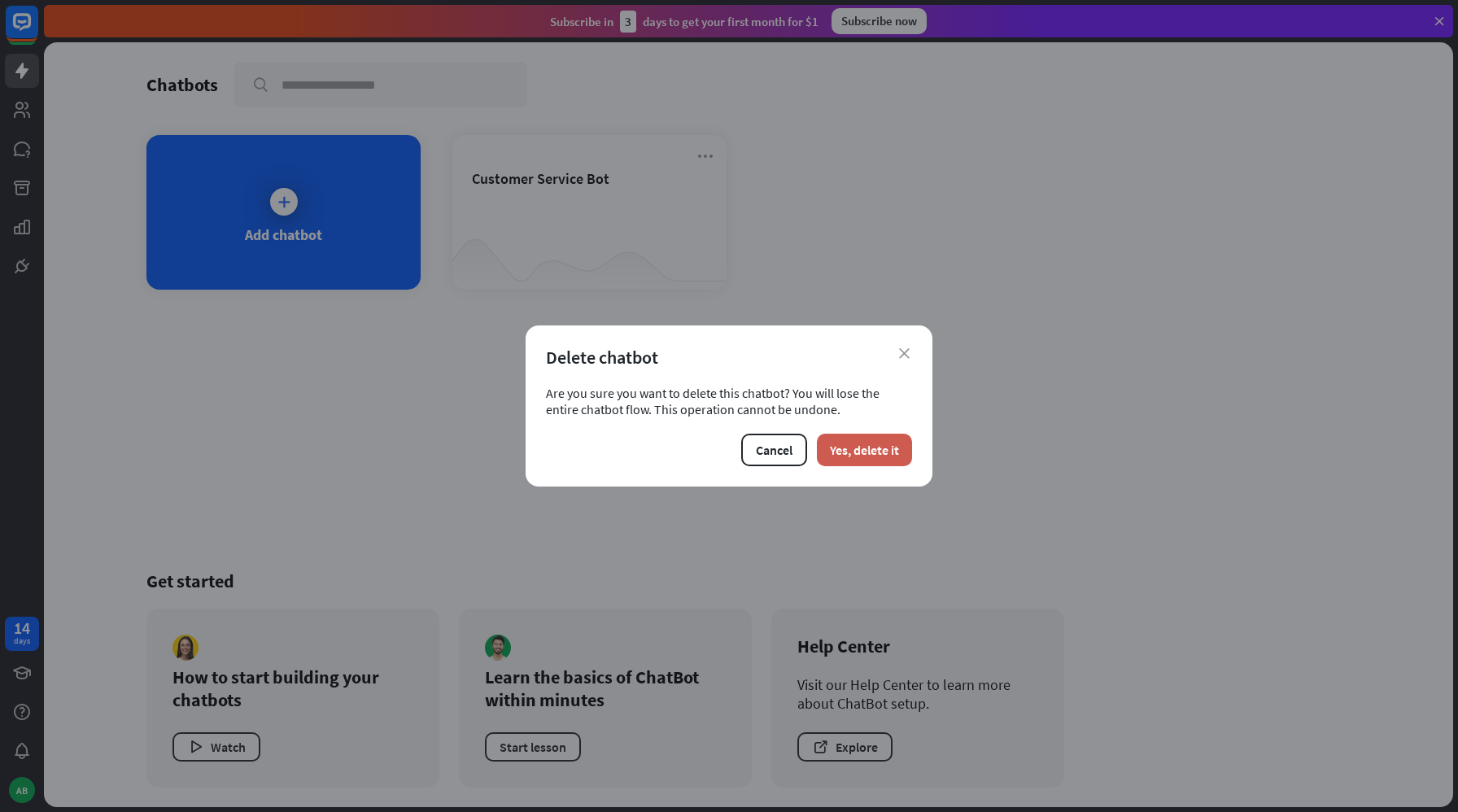
click at [871, 452] on button "Yes, delete it" at bounding box center [864, 449] width 95 height 32
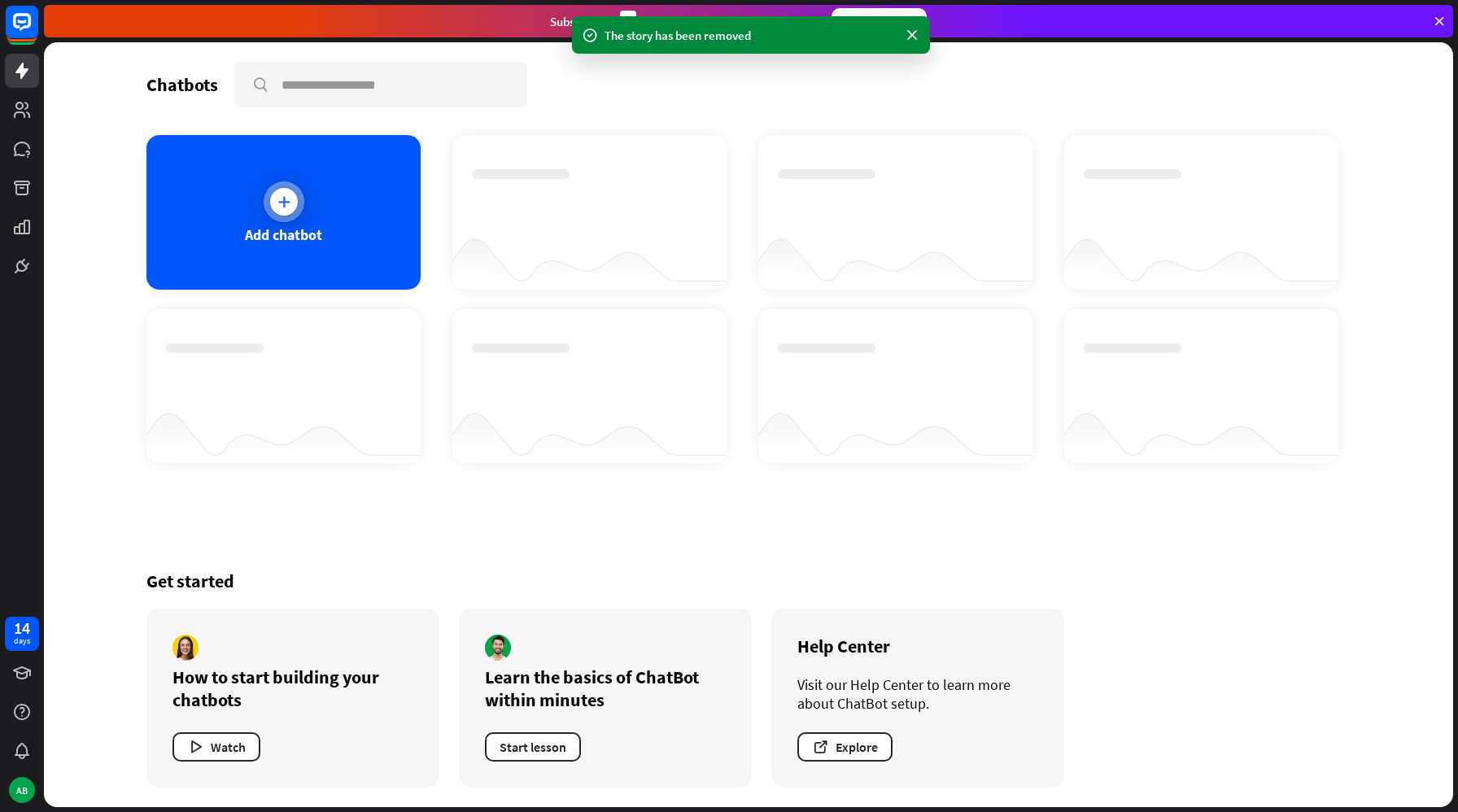
click at [290, 220] on div "Add chatbot" at bounding box center [283, 211] width 274 height 154
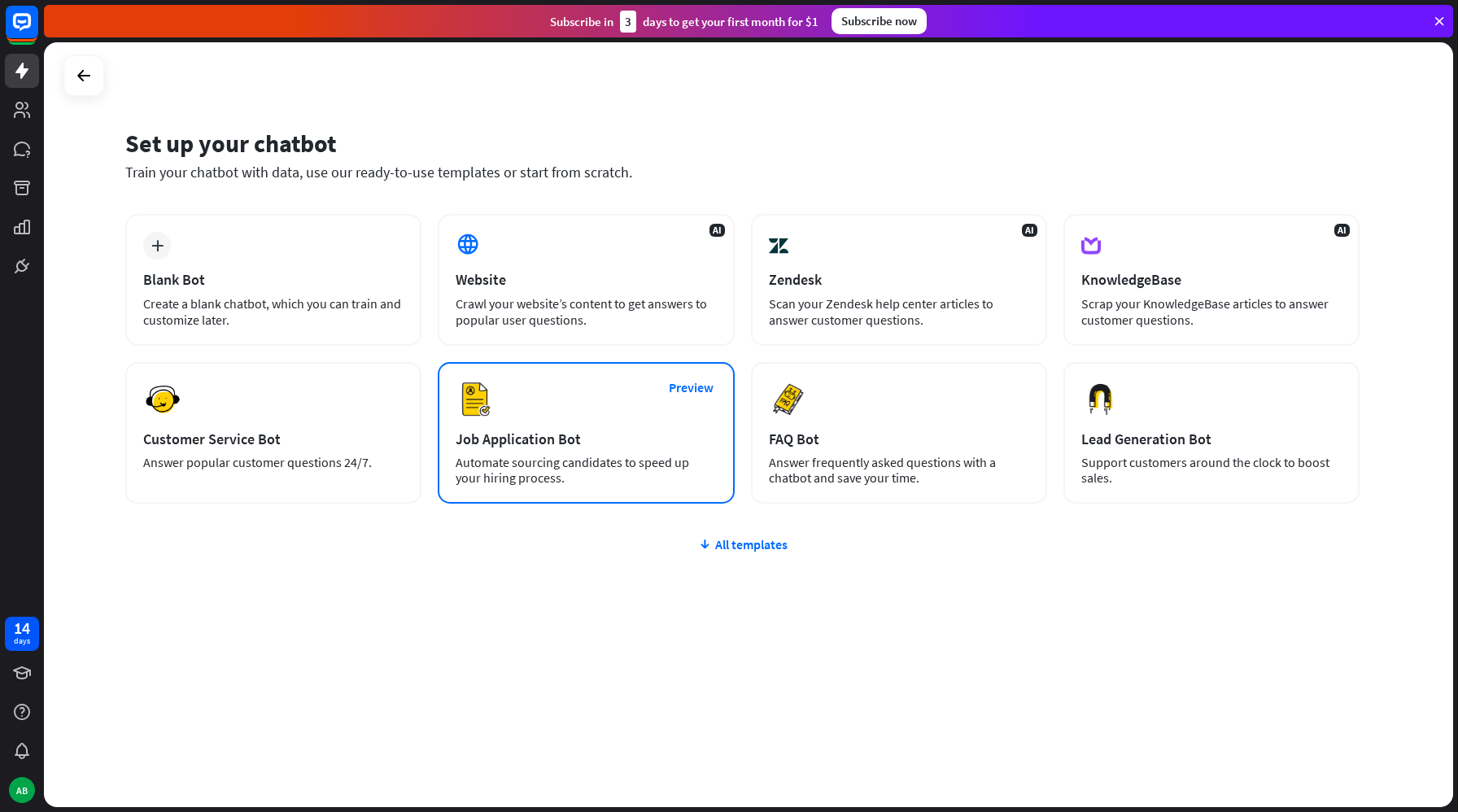
click at [547, 415] on div "Preview Job Application Bot Automate sourcing candidates to speed up your hirin…" at bounding box center [585, 433] width 296 height 142
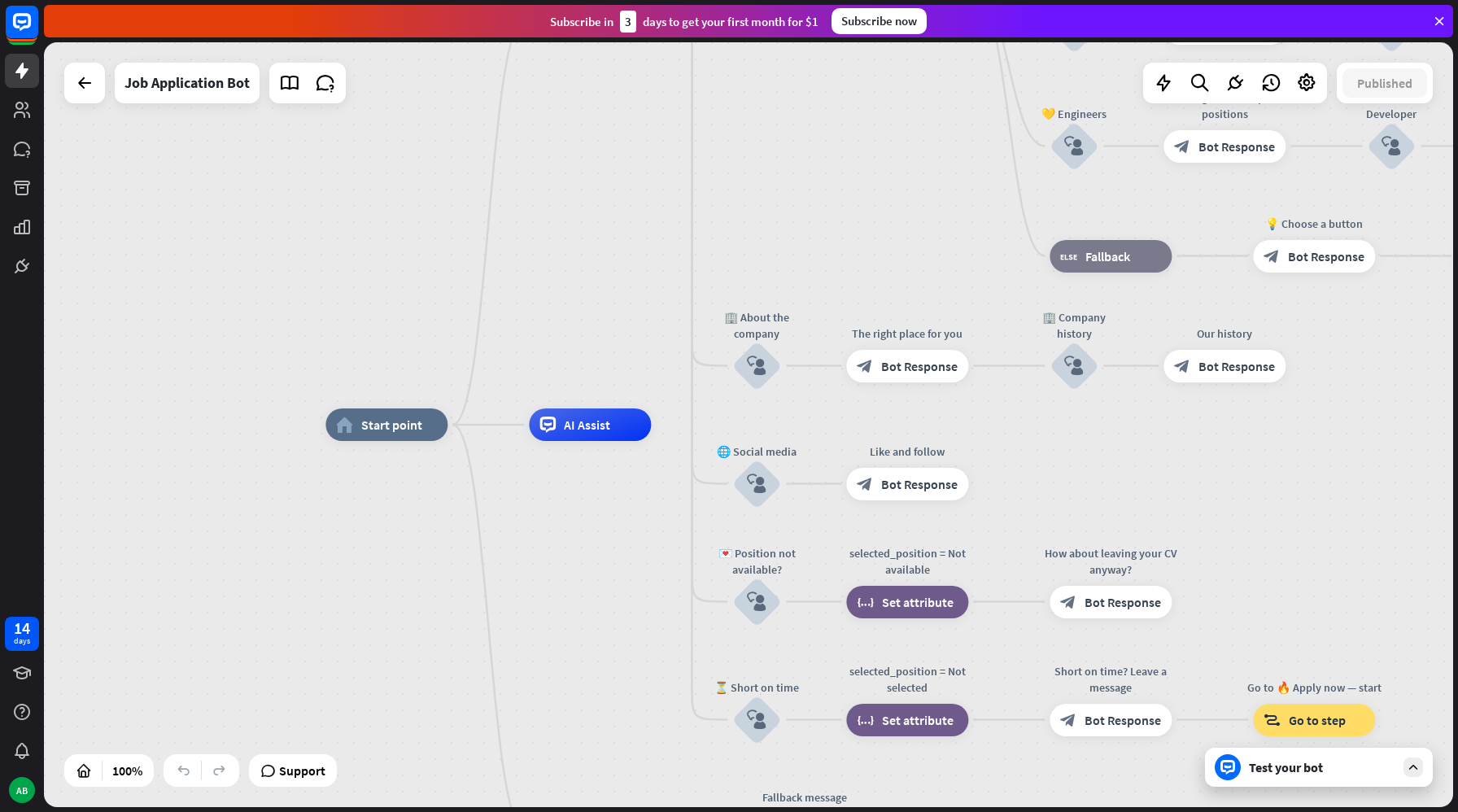
click at [1329, 775] on div "Test your bot" at bounding box center [1322, 767] width 146 height 17
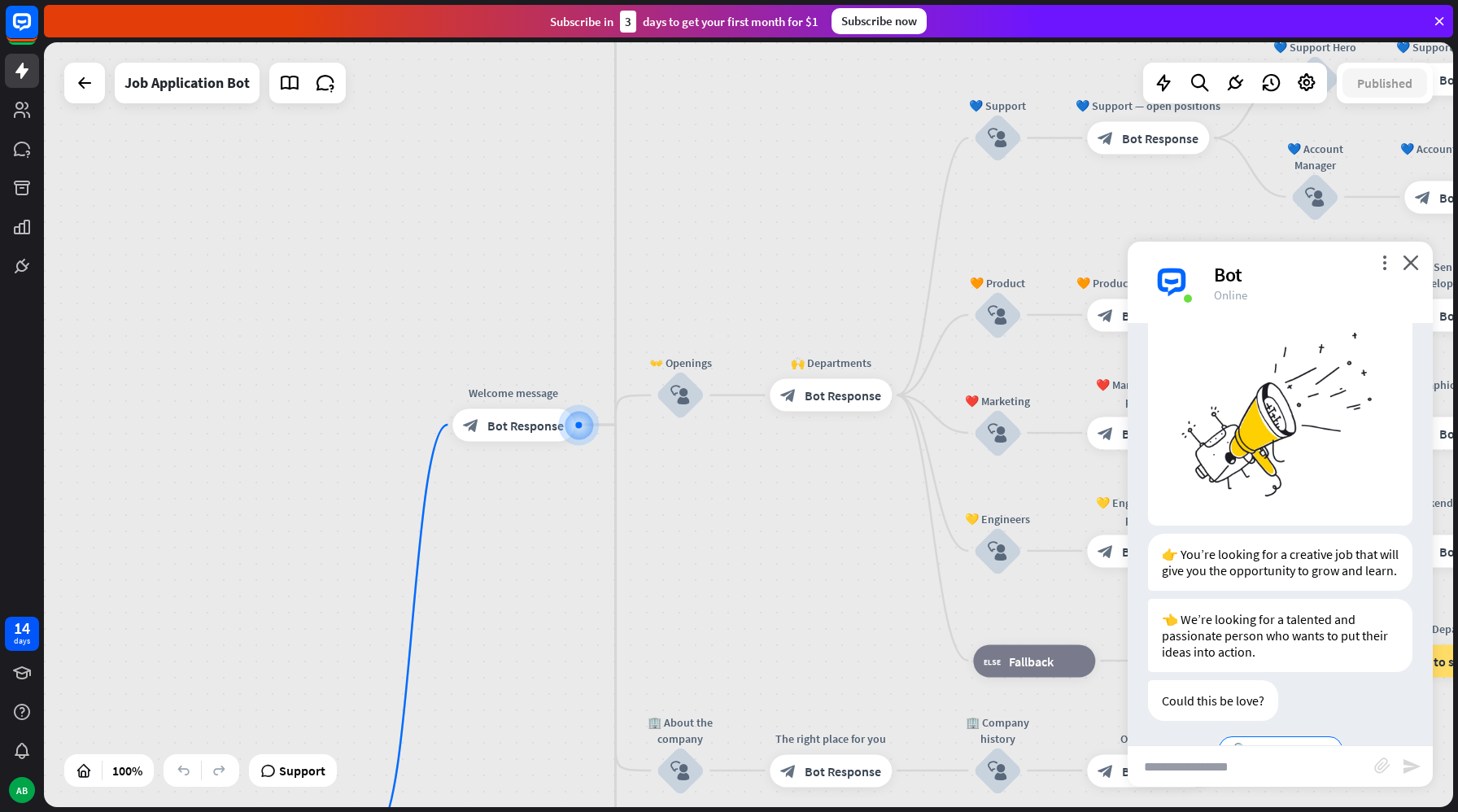
scroll to position [106, 0]
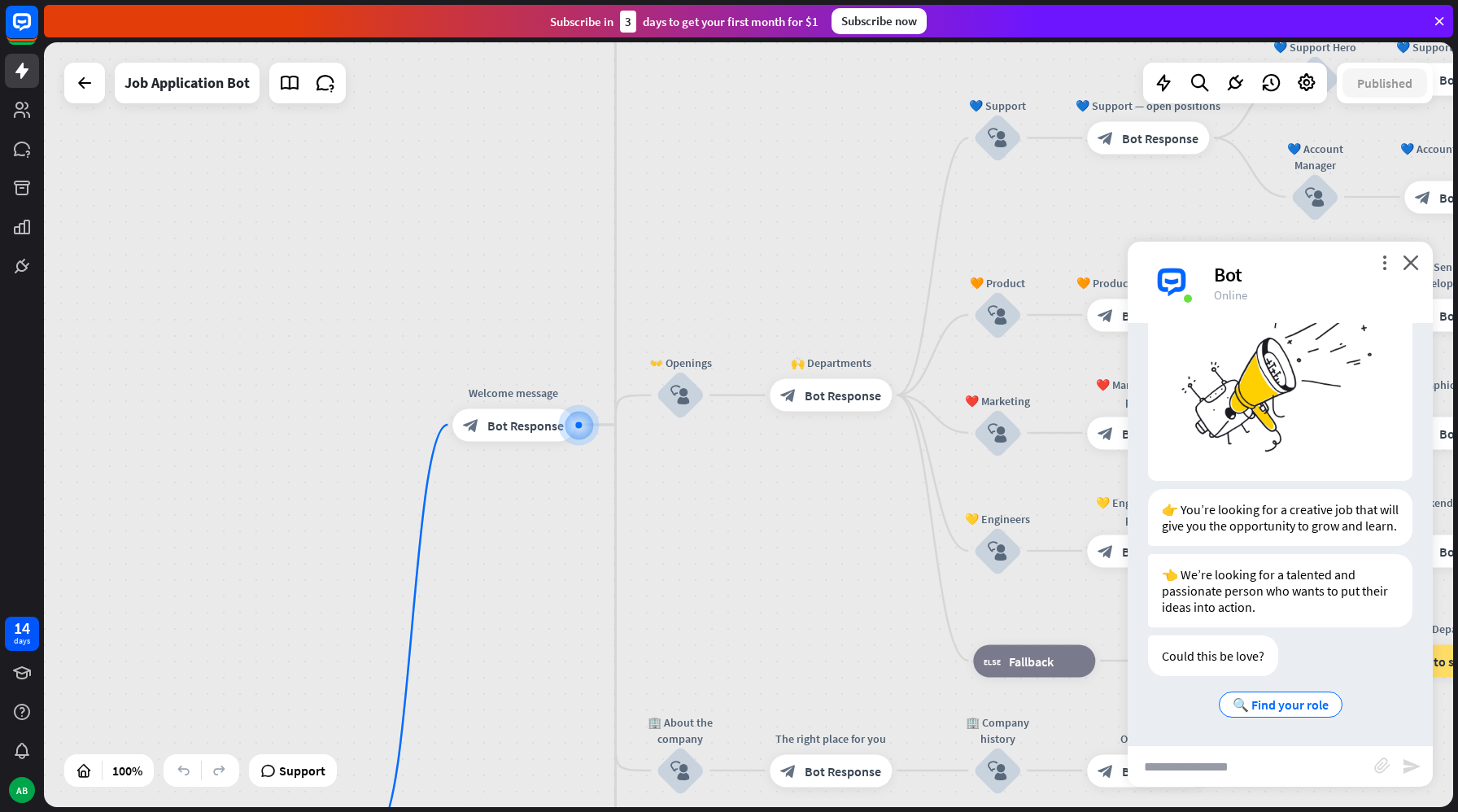
click at [1278, 759] on input "text" at bounding box center [1251, 766] width 247 height 40
type input "***"
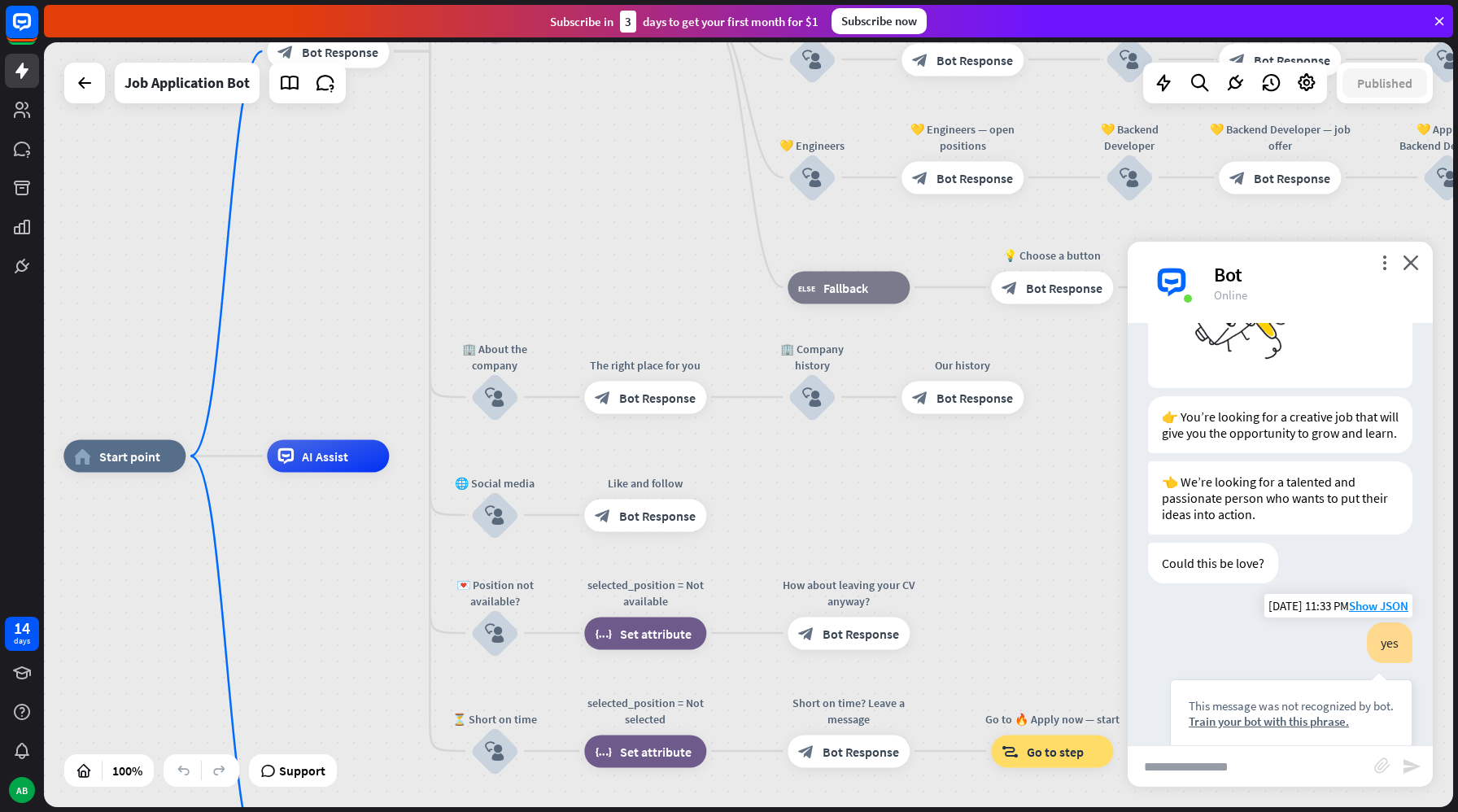
scroll to position [0, 0]
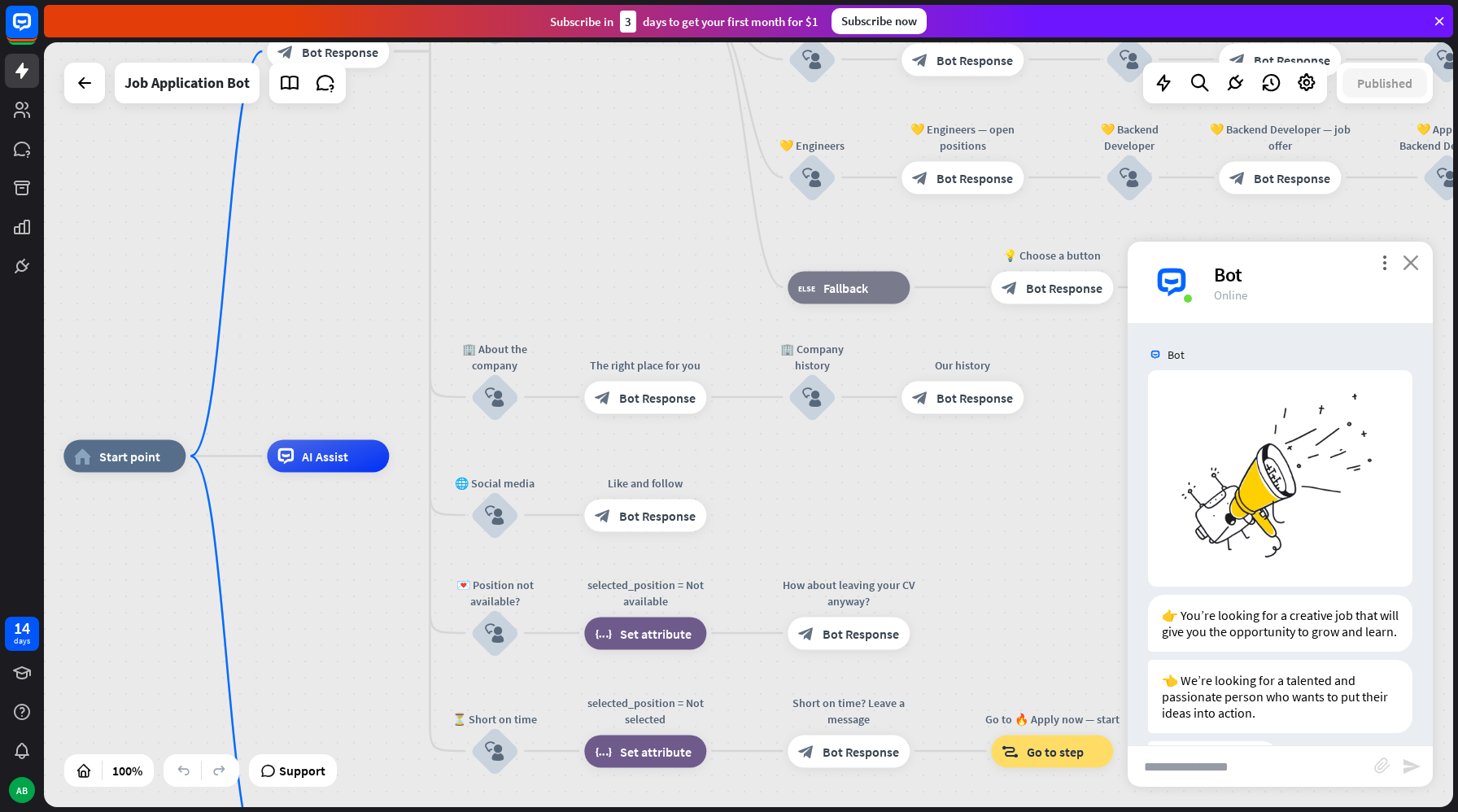
click at [1414, 262] on icon "close" at bounding box center [1411, 262] width 17 height 16
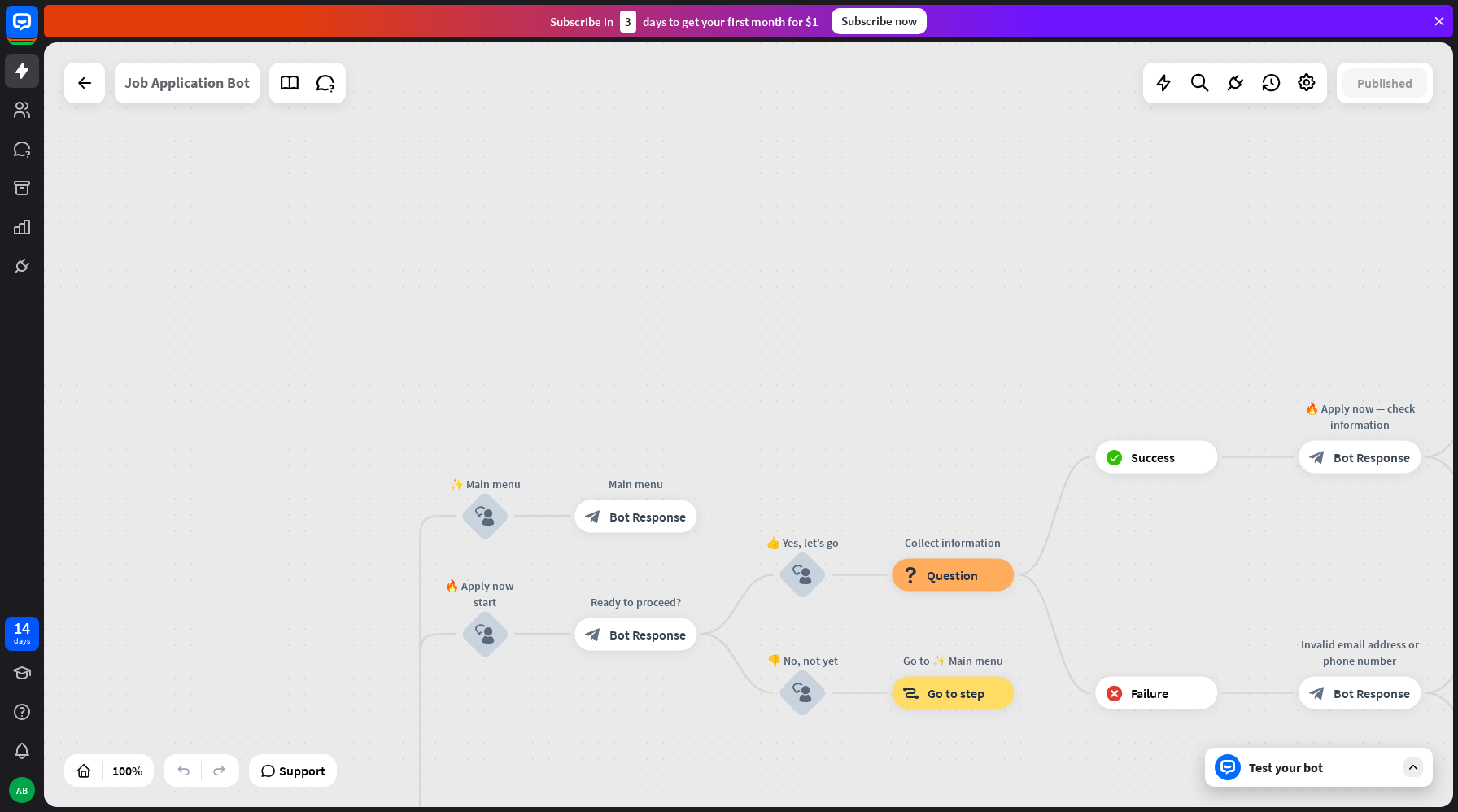
click at [178, 83] on div "Job Application Bot" at bounding box center [187, 83] width 125 height 40
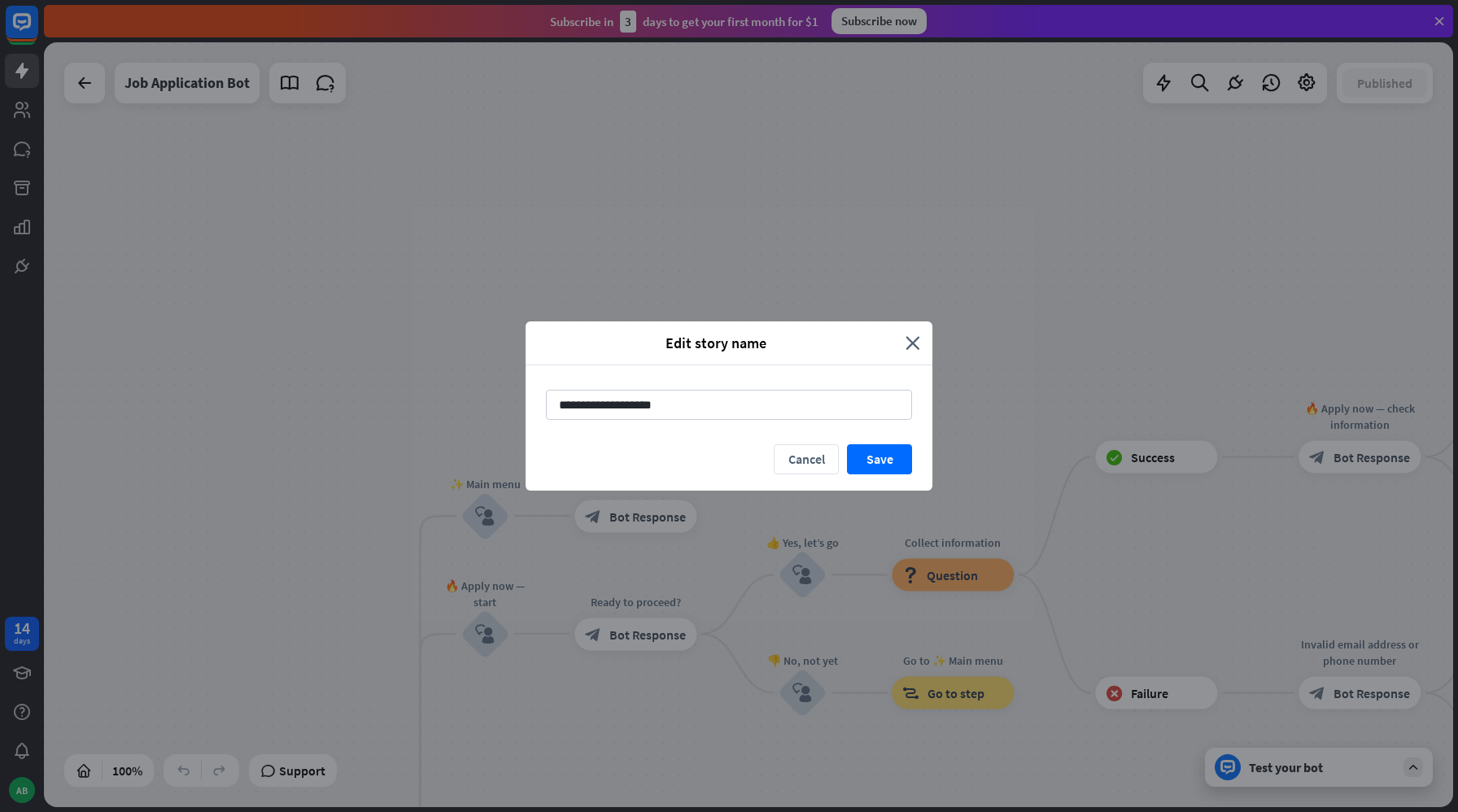
click at [921, 343] on div "Edit story name close" at bounding box center [729, 343] width 407 height 44
click at [915, 339] on icon "close" at bounding box center [912, 342] width 15 height 19
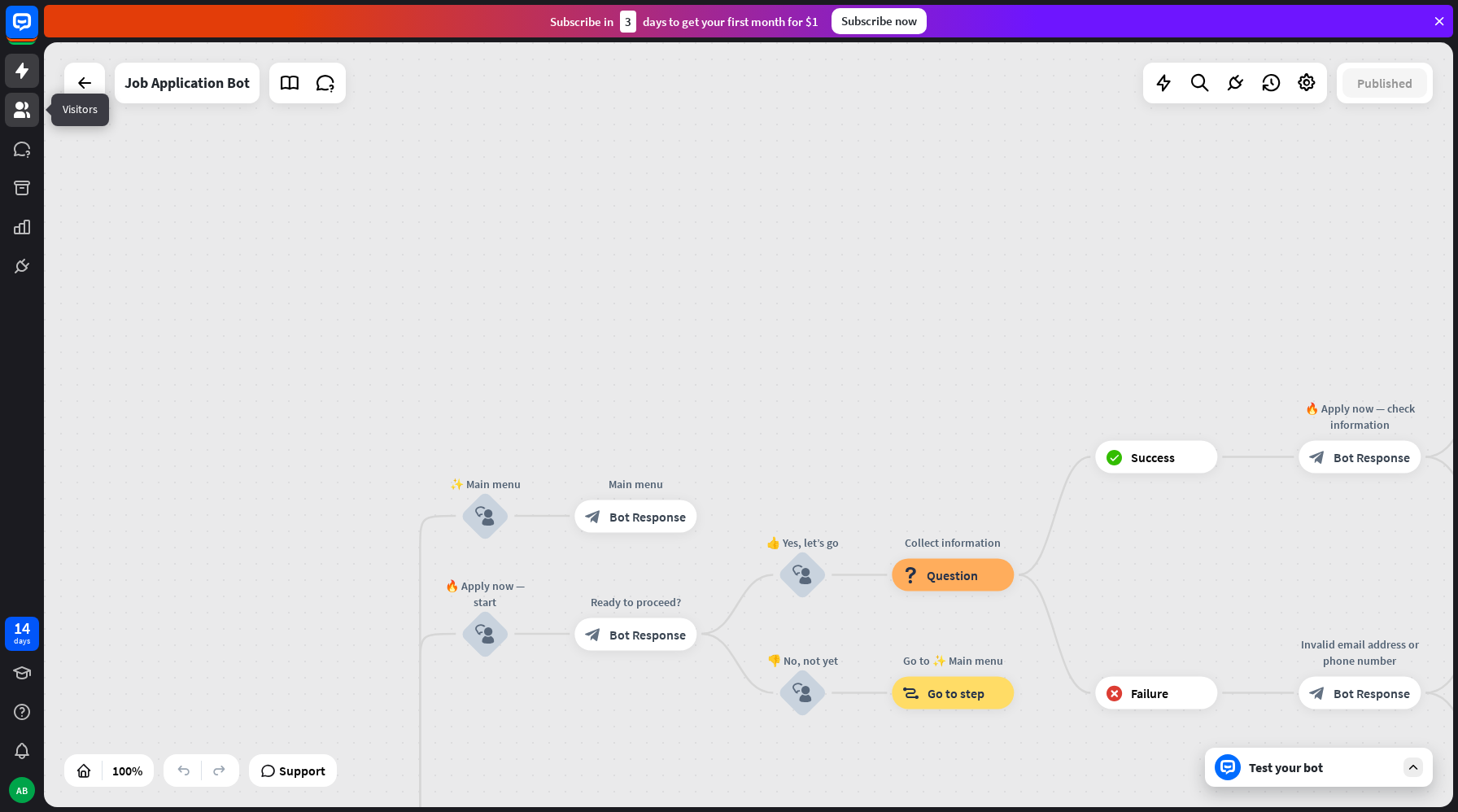
click at [26, 121] on link at bounding box center [22, 109] width 34 height 34
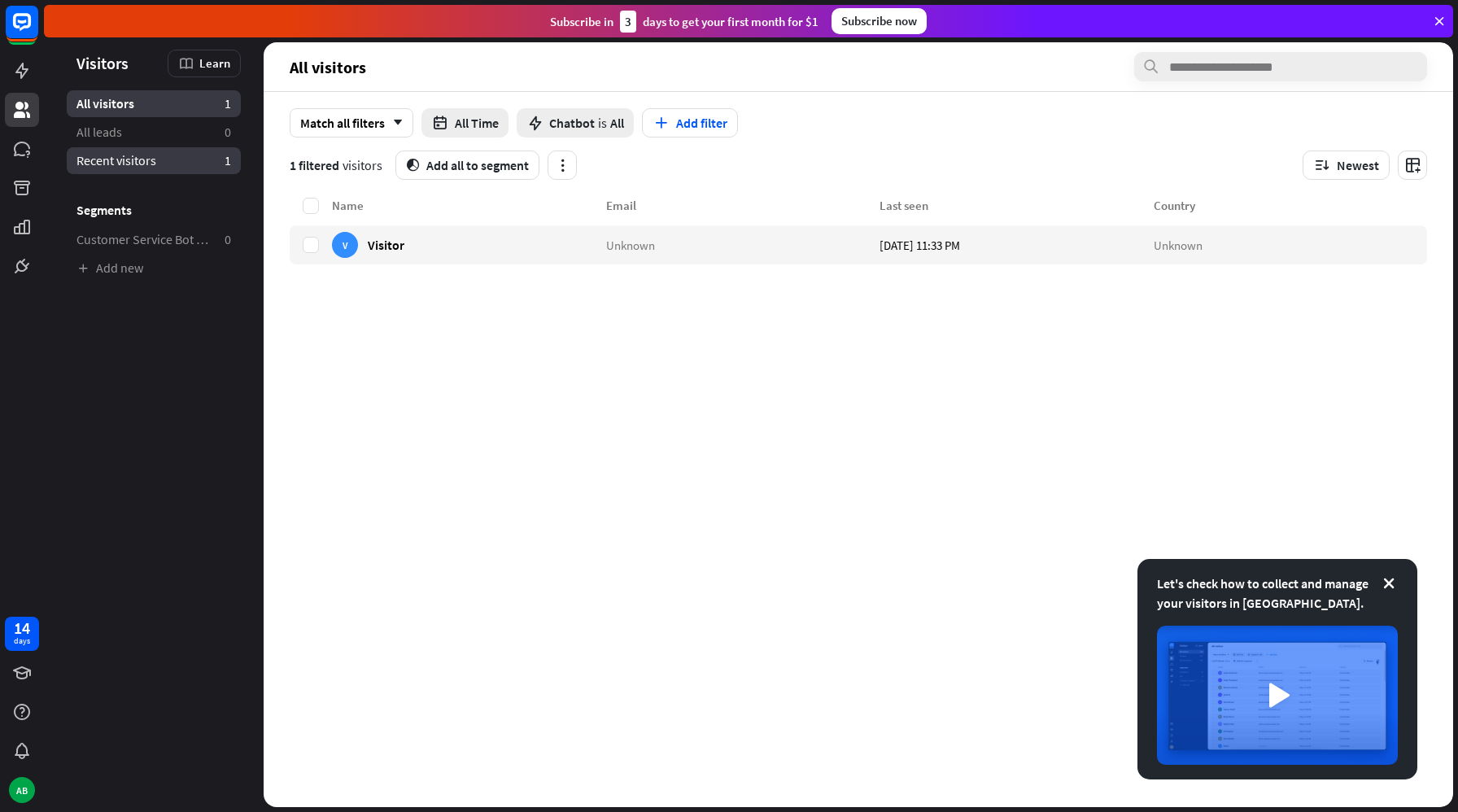
click at [168, 163] on link "Recent visitors 1" at bounding box center [153, 160] width 174 height 27
click at [417, 244] on div "V Visitor" at bounding box center [469, 245] width 274 height 39
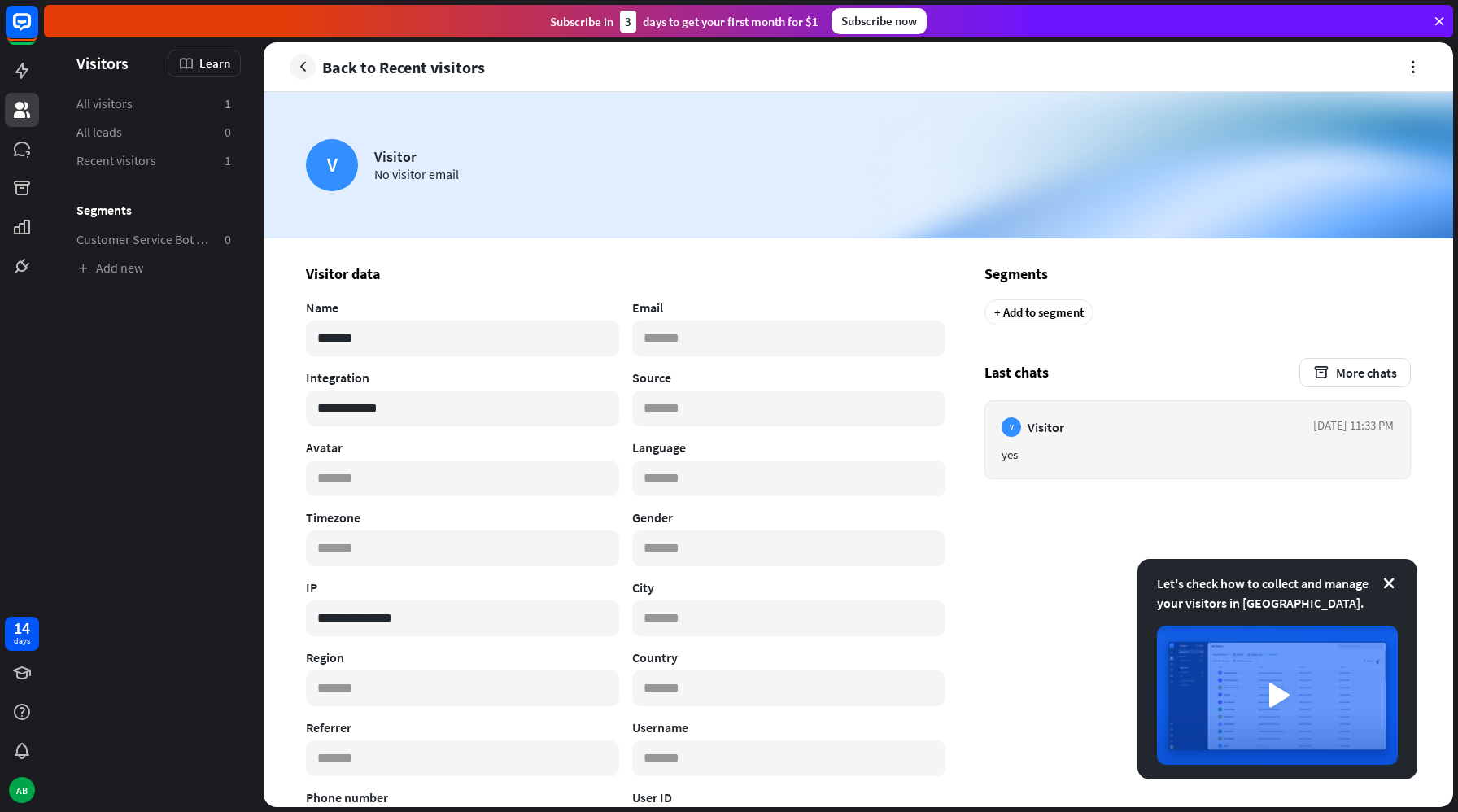
click at [1047, 436] on div "V Visitor" at bounding box center [1033, 428] width 63 height 20
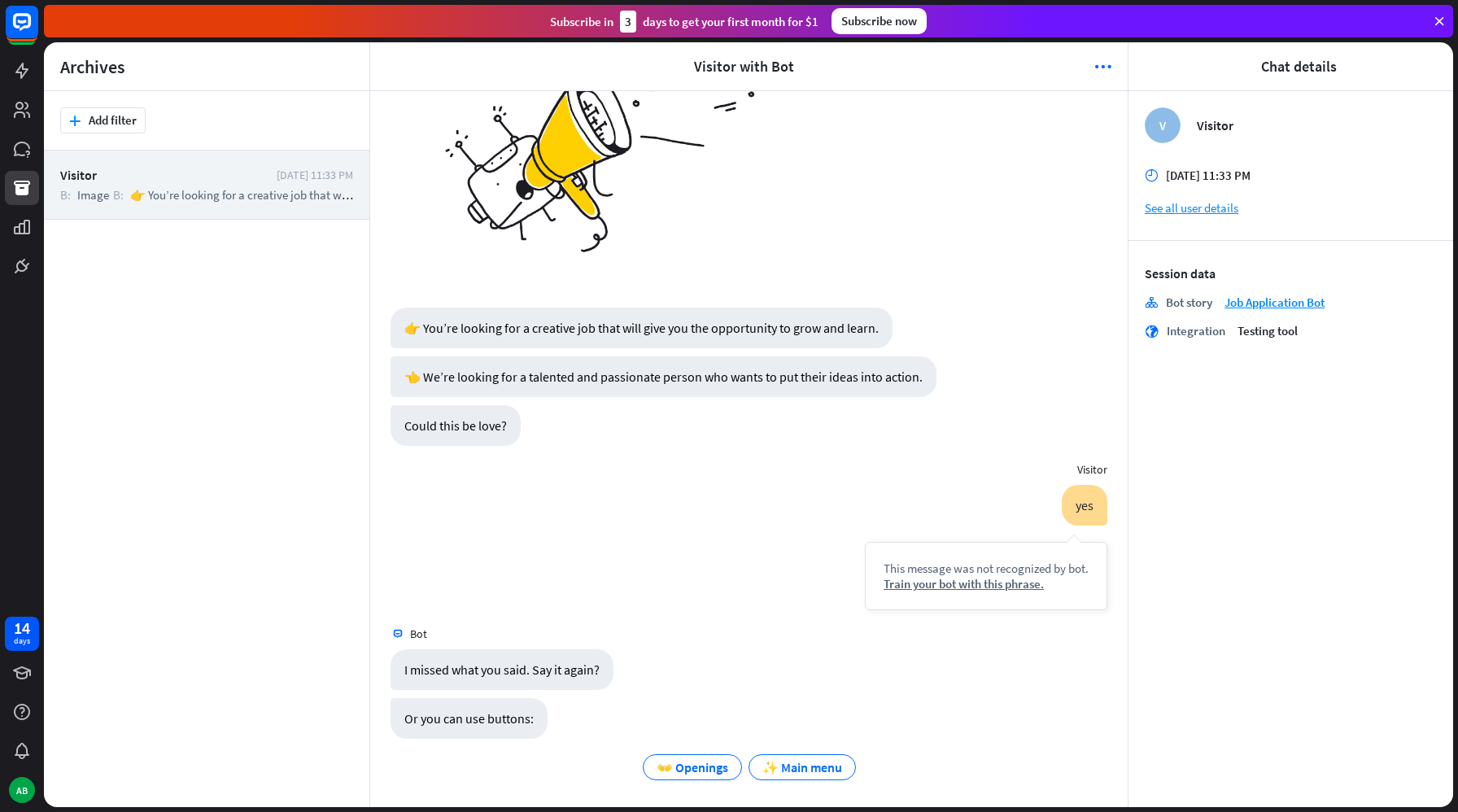
scroll to position [192, 0]
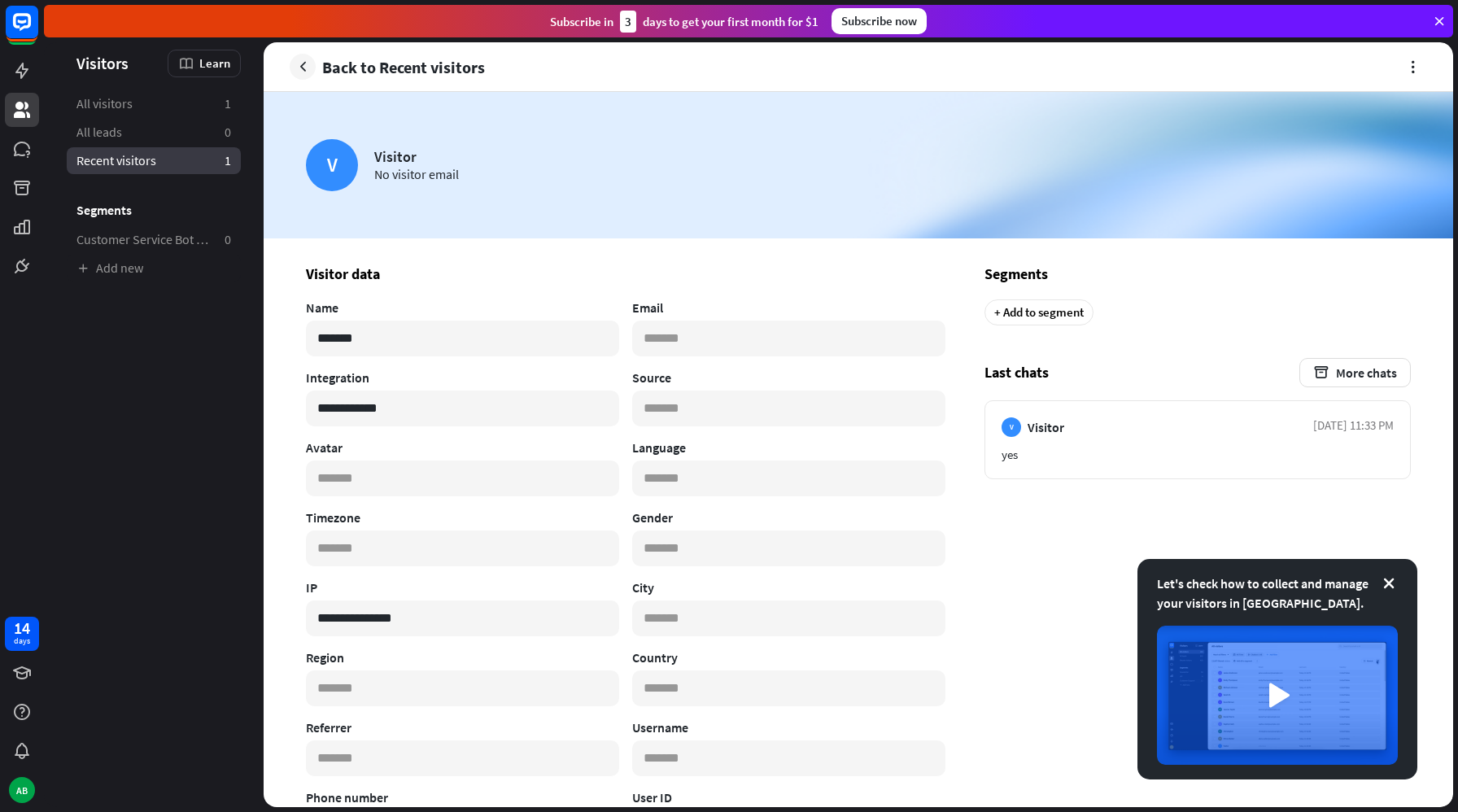
click at [130, 162] on span "Recent visitors" at bounding box center [116, 160] width 80 height 17
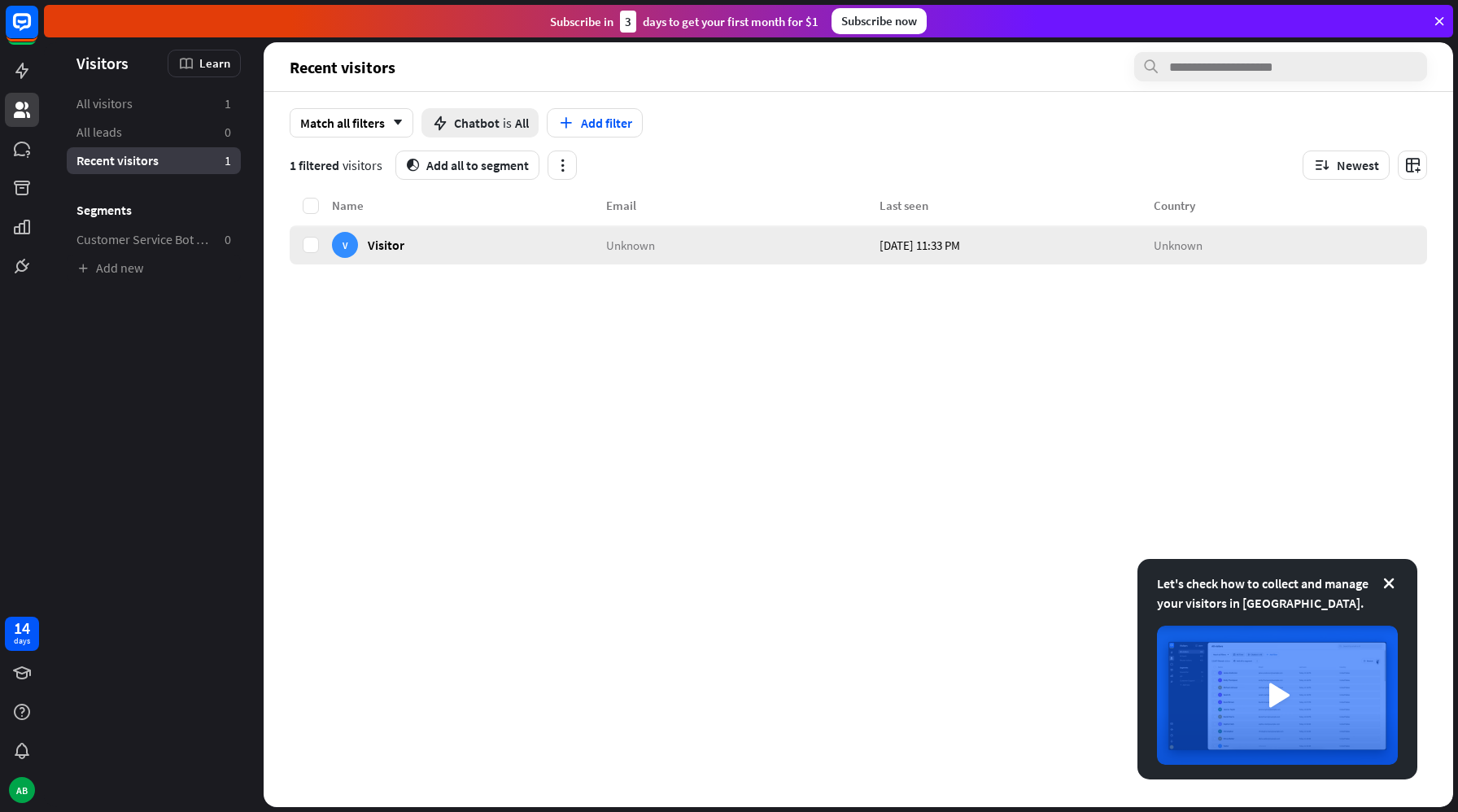
click at [644, 250] on span "Unknown" at bounding box center [631, 245] width 49 height 16
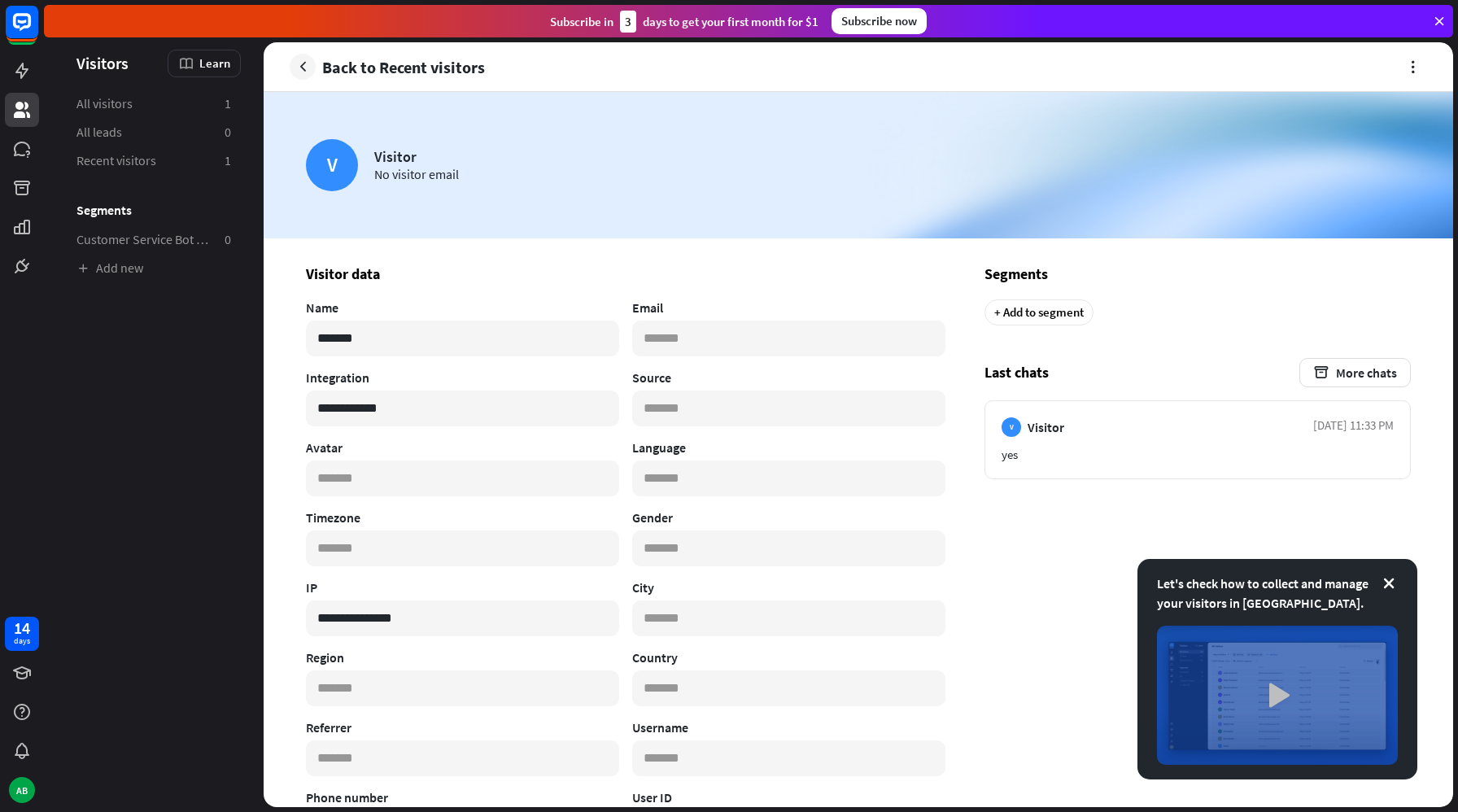
click at [1287, 683] on img at bounding box center [1277, 696] width 241 height 140
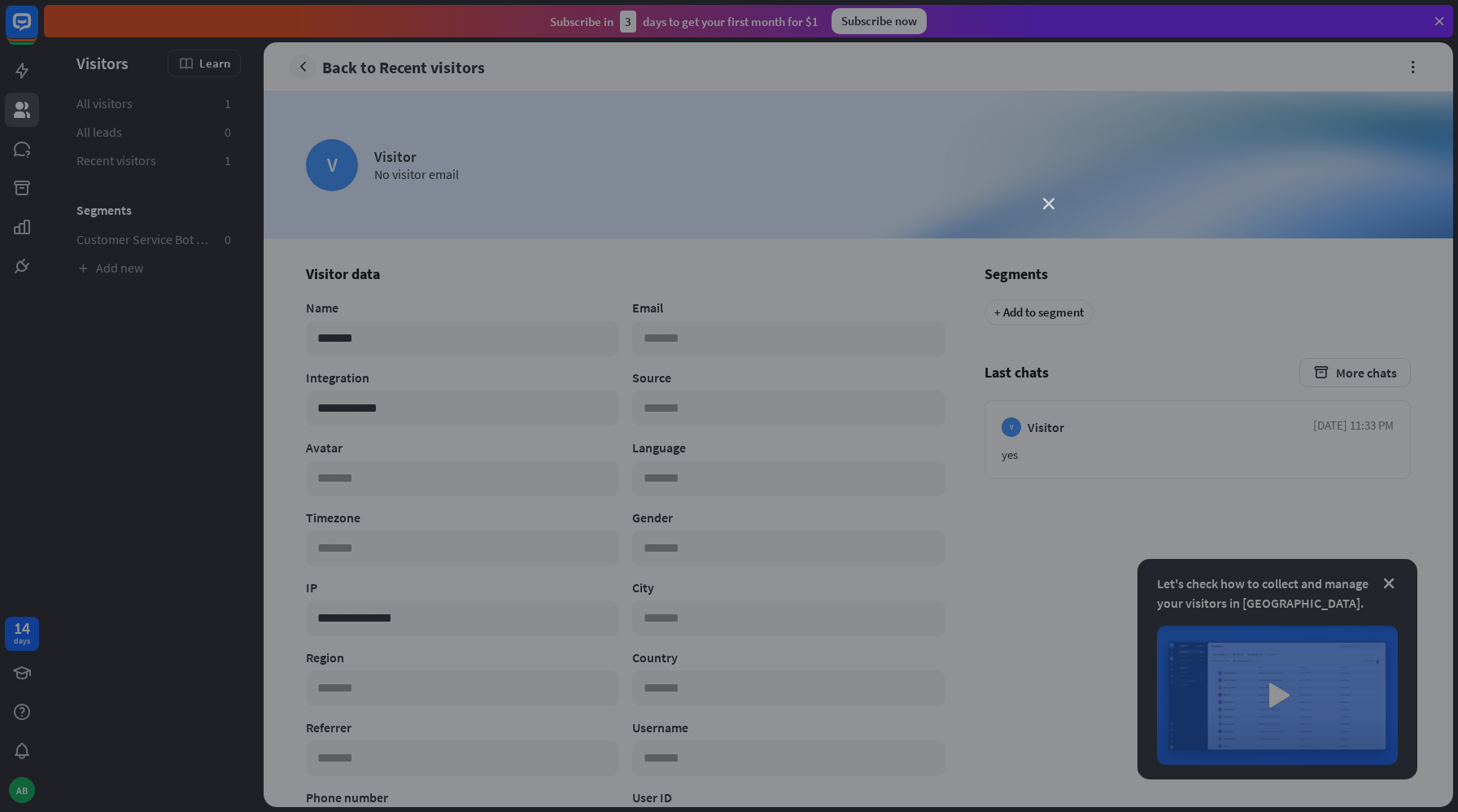
click at [1051, 203] on icon "close" at bounding box center [1049, 204] width 12 height 12
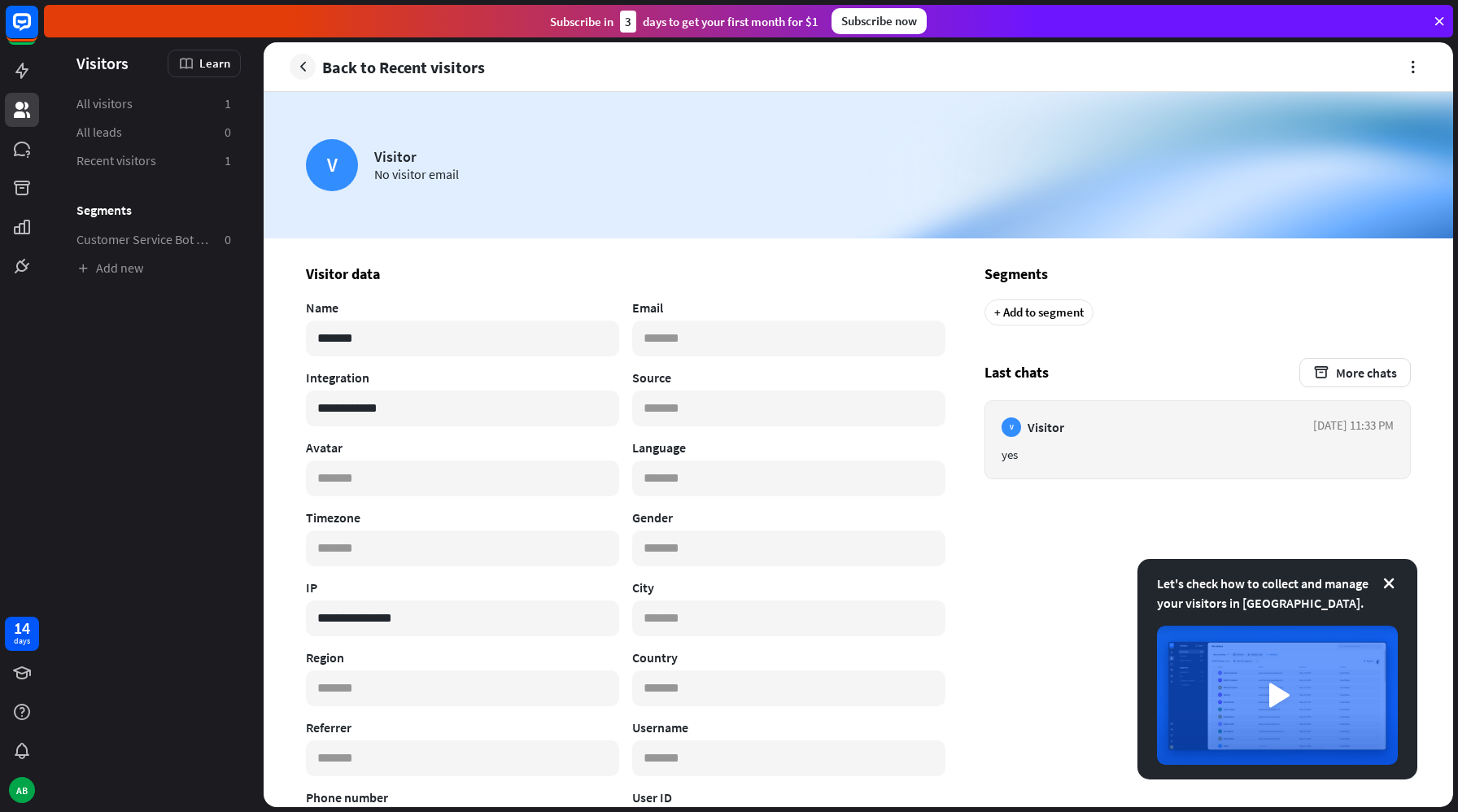
click at [1038, 448] on div "yes" at bounding box center [1197, 454] width 392 height 16
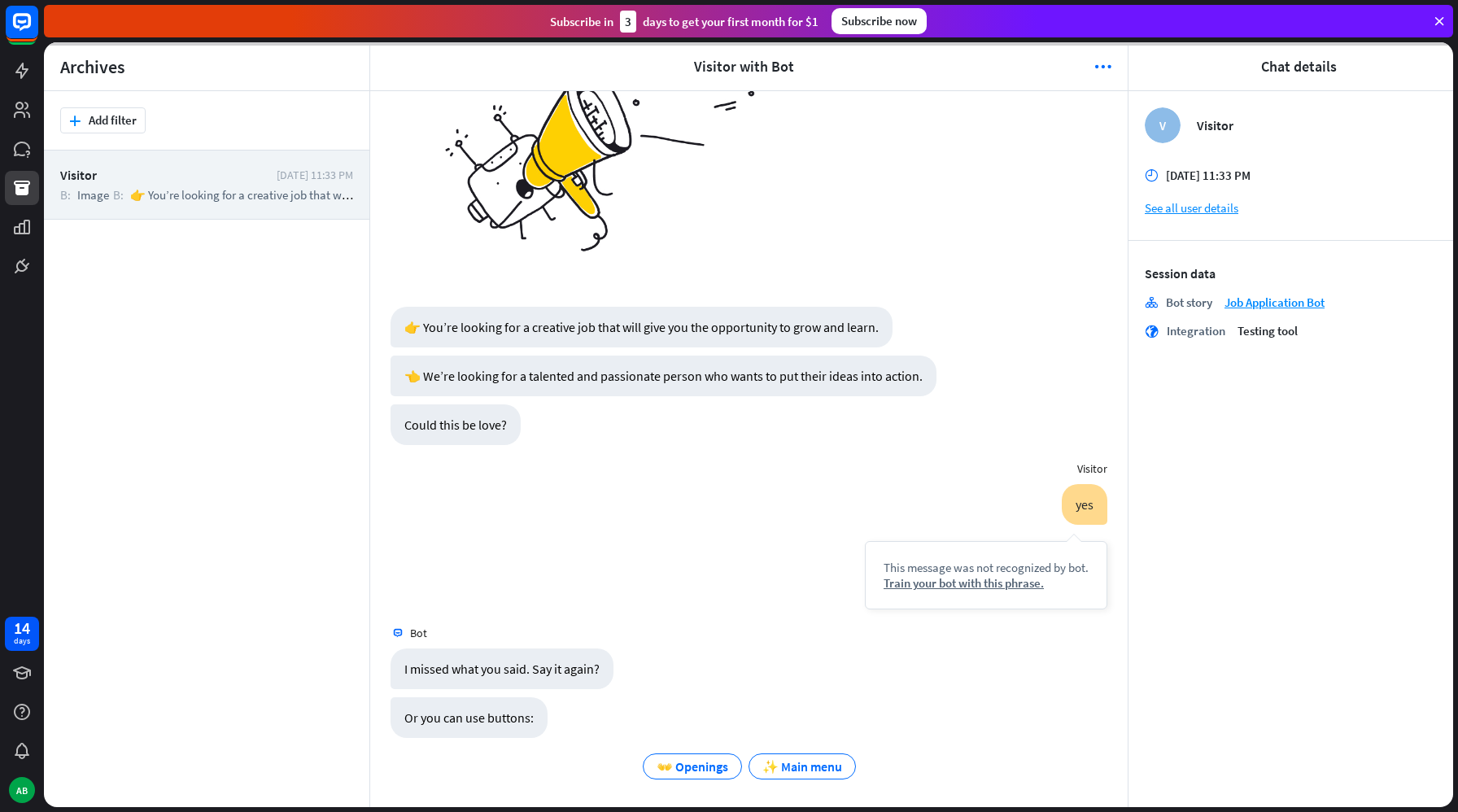
scroll to position [192, 0]
click at [936, 585] on div "Train your bot with this phrase." at bounding box center [986, 583] width 205 height 16
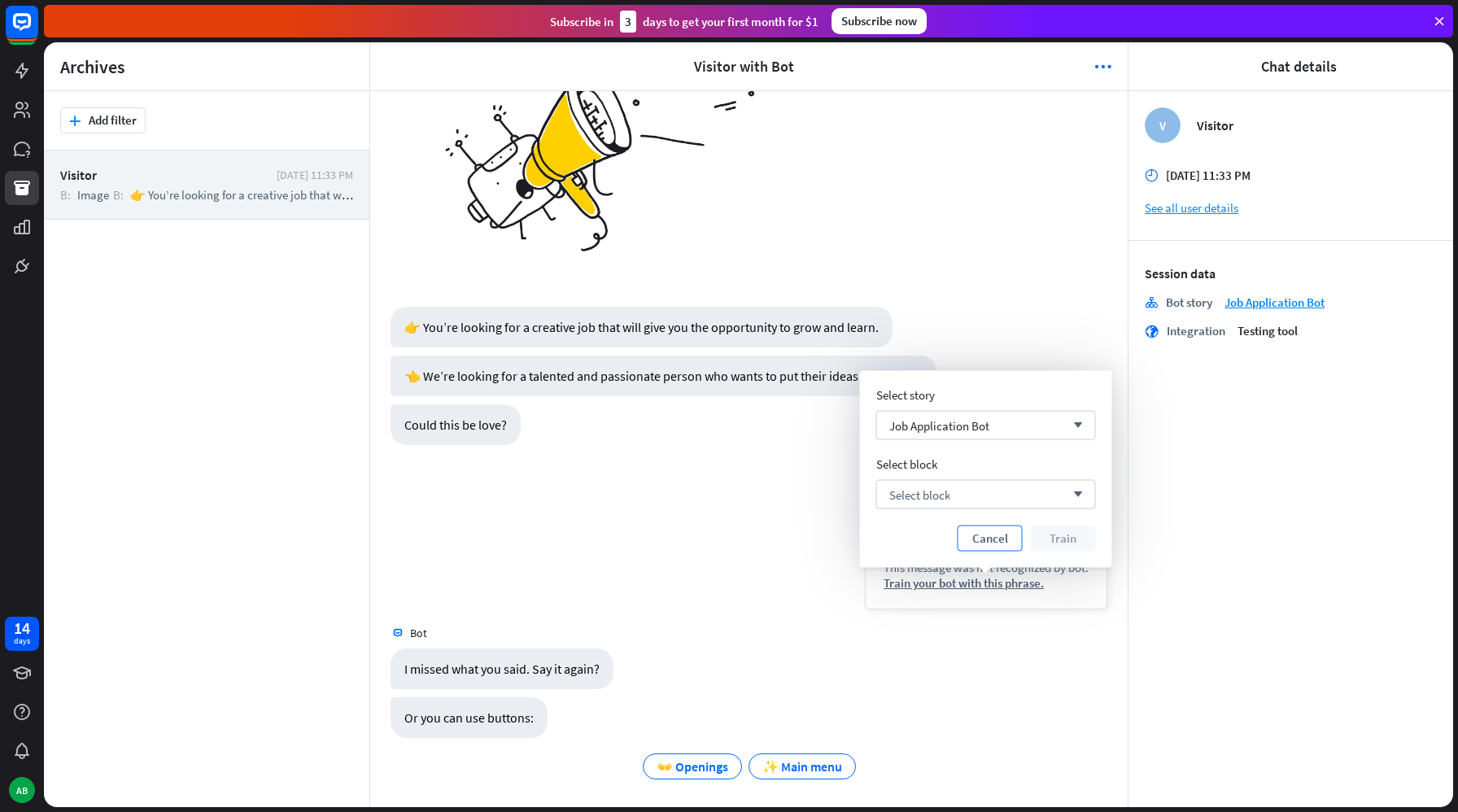
click at [986, 542] on button "Cancel" at bounding box center [990, 539] width 65 height 26
